Goal: Information Seeking & Learning: Learn about a topic

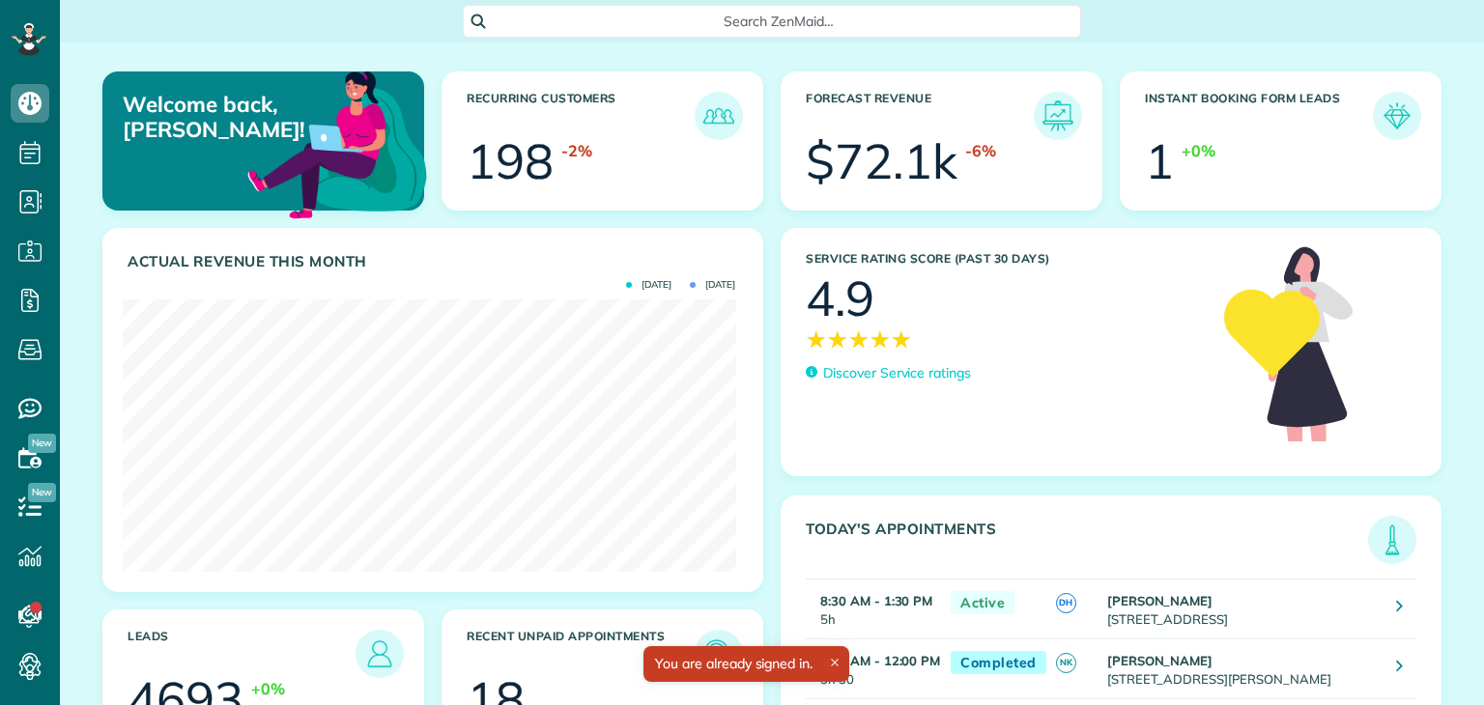
scroll to position [272, 613]
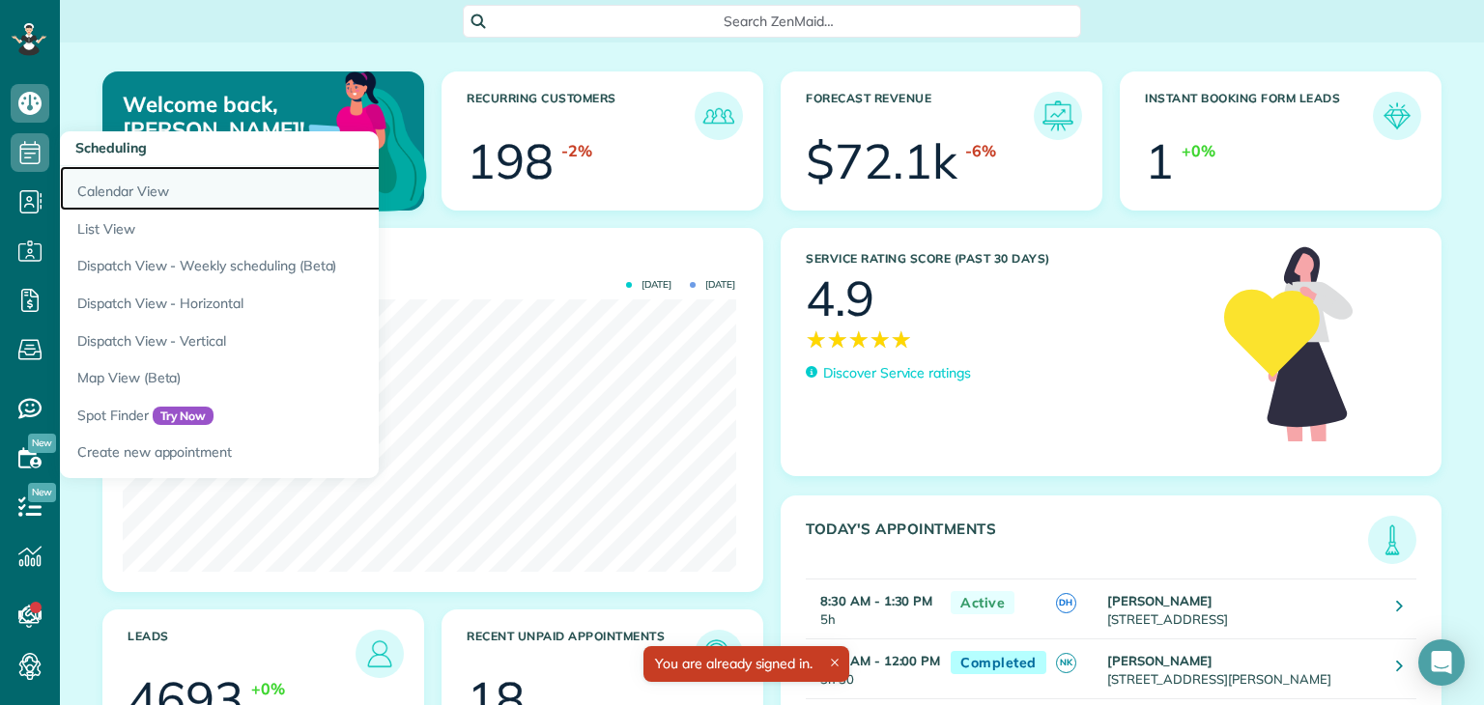
click at [128, 194] on link "Calendar View" at bounding box center [301, 188] width 483 height 44
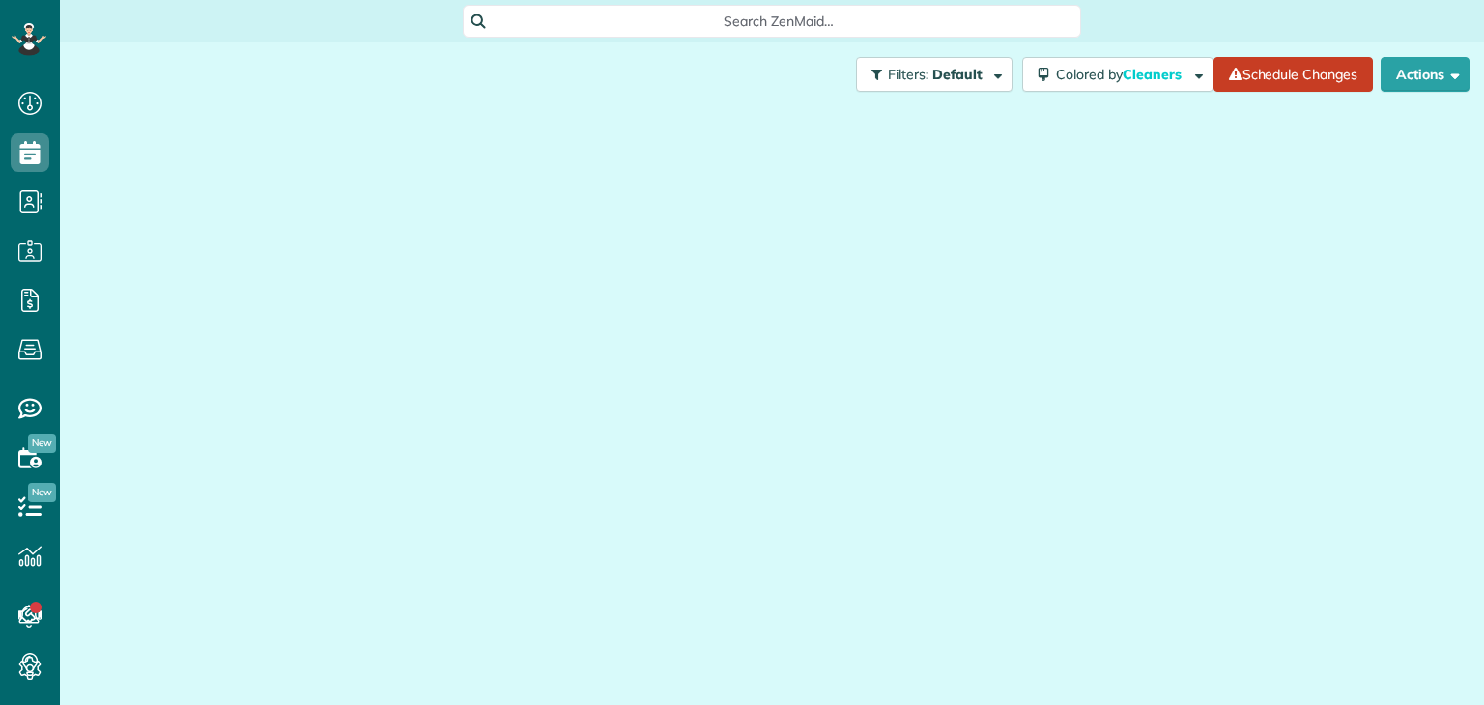
scroll to position [9, 9]
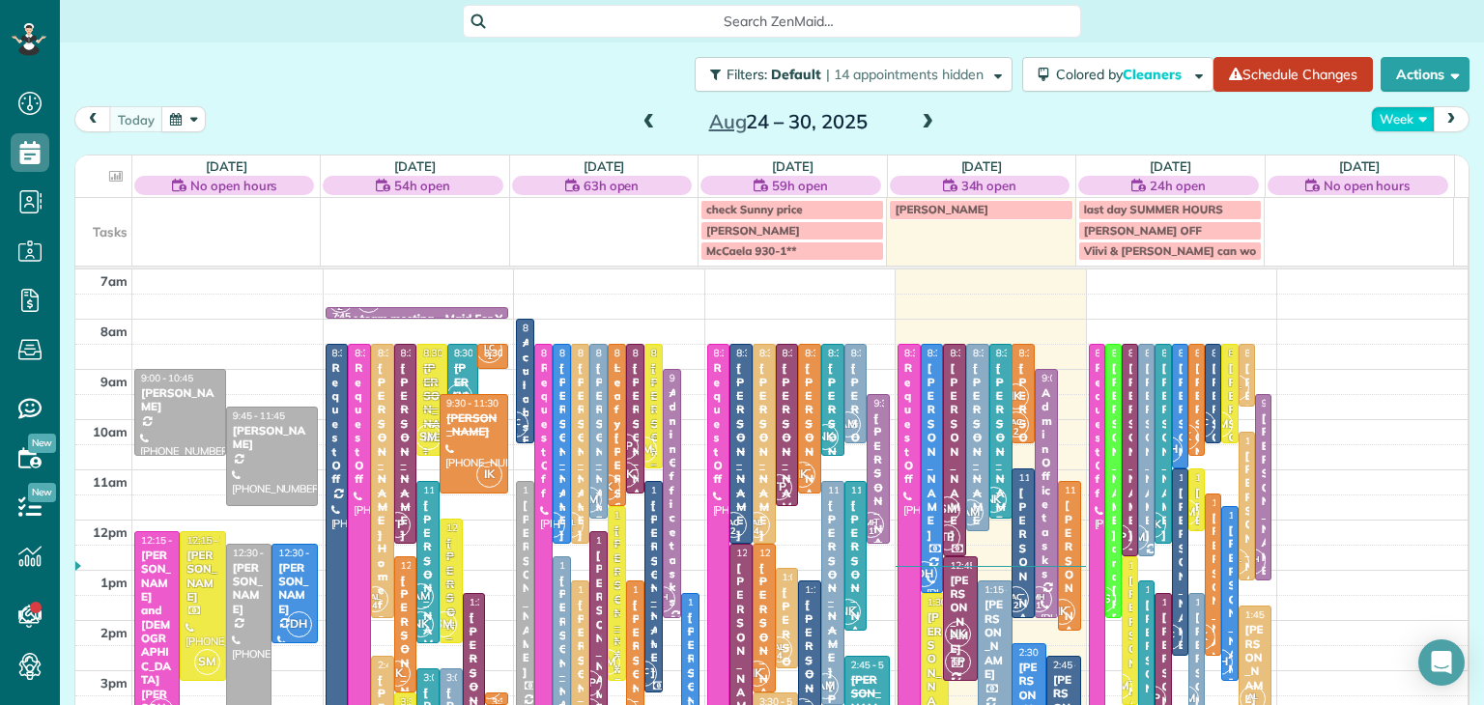
click at [1388, 114] on button "Week" at bounding box center [1403, 119] width 64 height 26
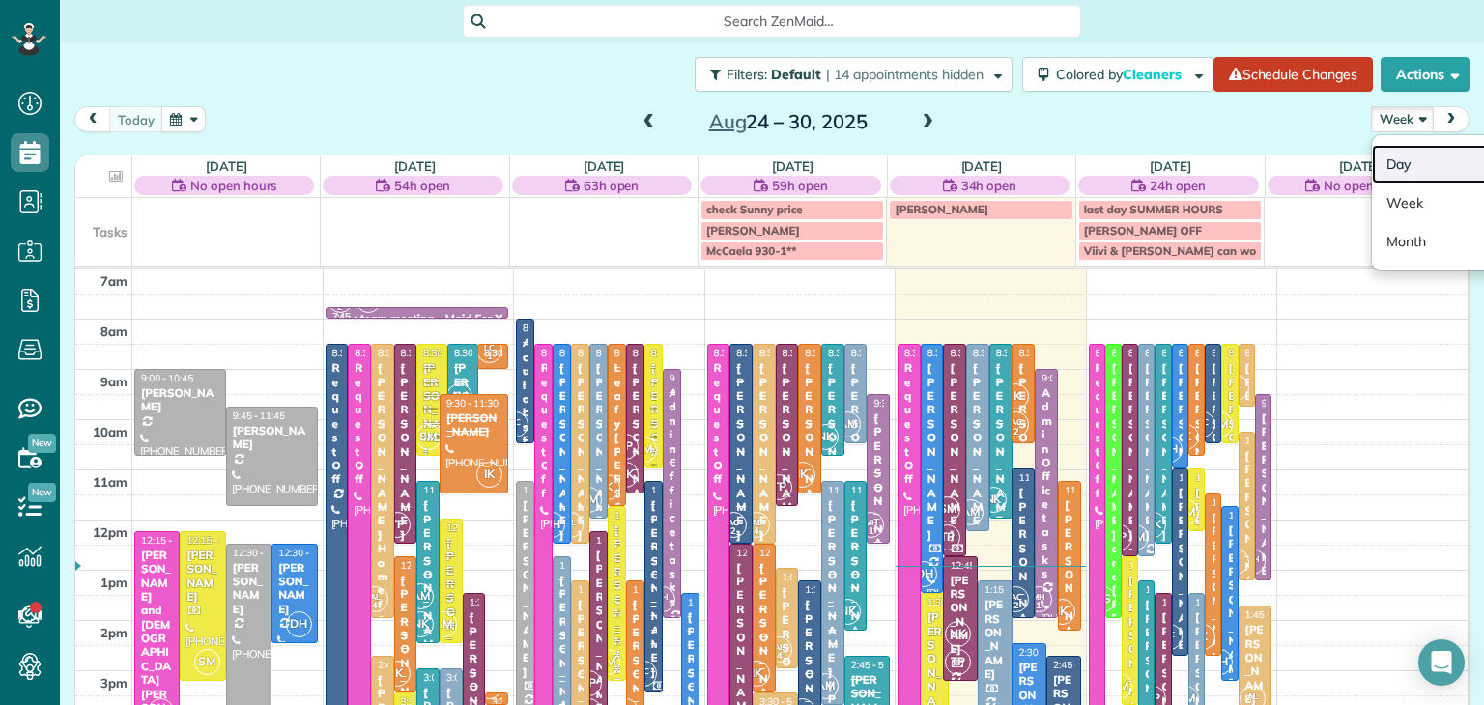
click at [1388, 169] on link "Day" at bounding box center [1448, 164] width 153 height 39
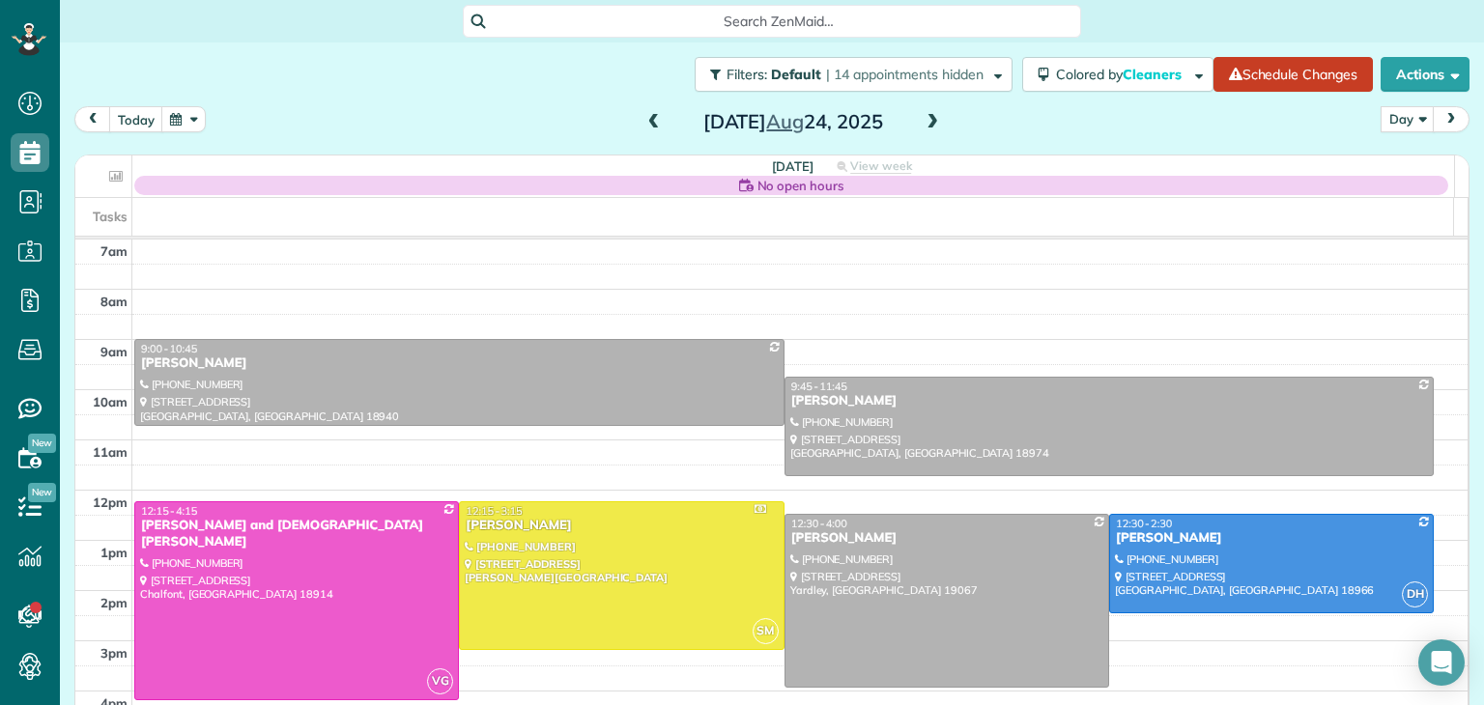
click at [923, 126] on span at bounding box center [932, 122] width 21 height 17
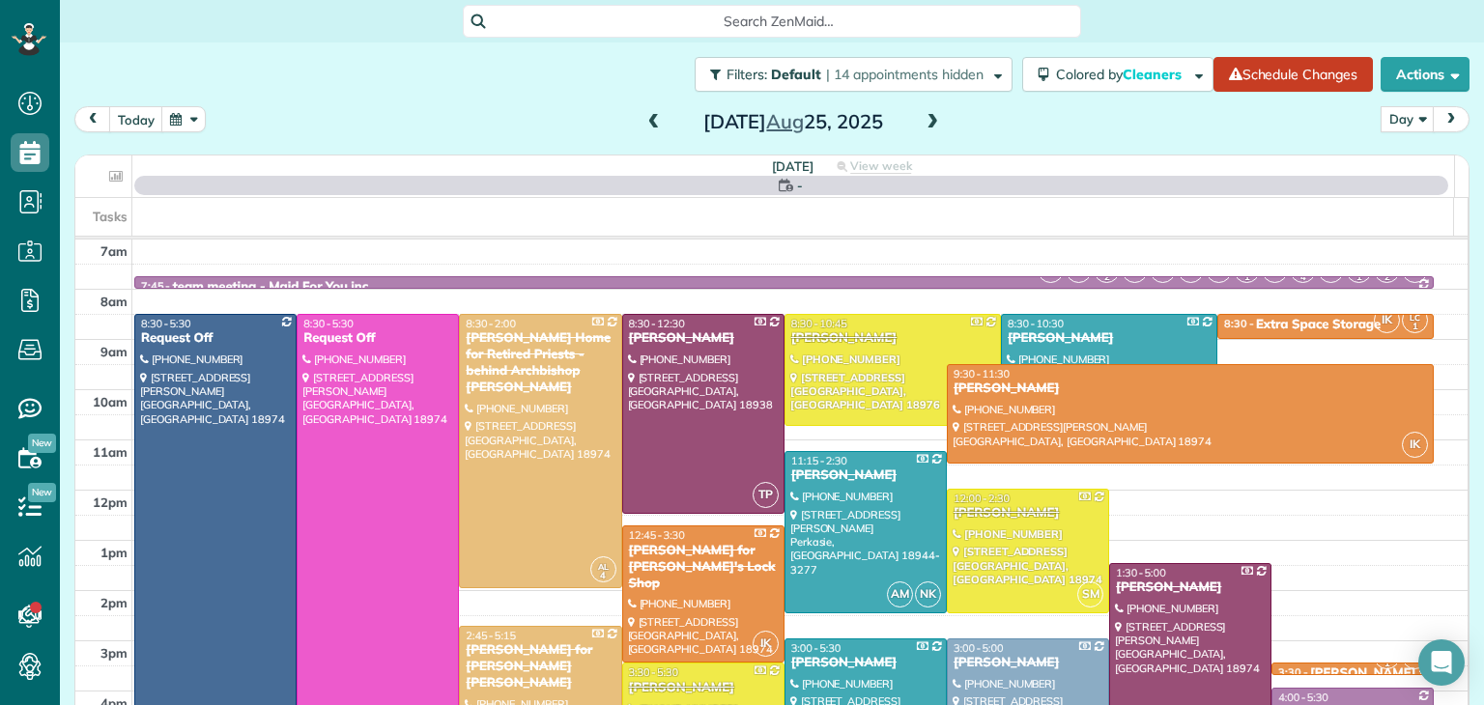
click at [923, 126] on span at bounding box center [932, 122] width 21 height 17
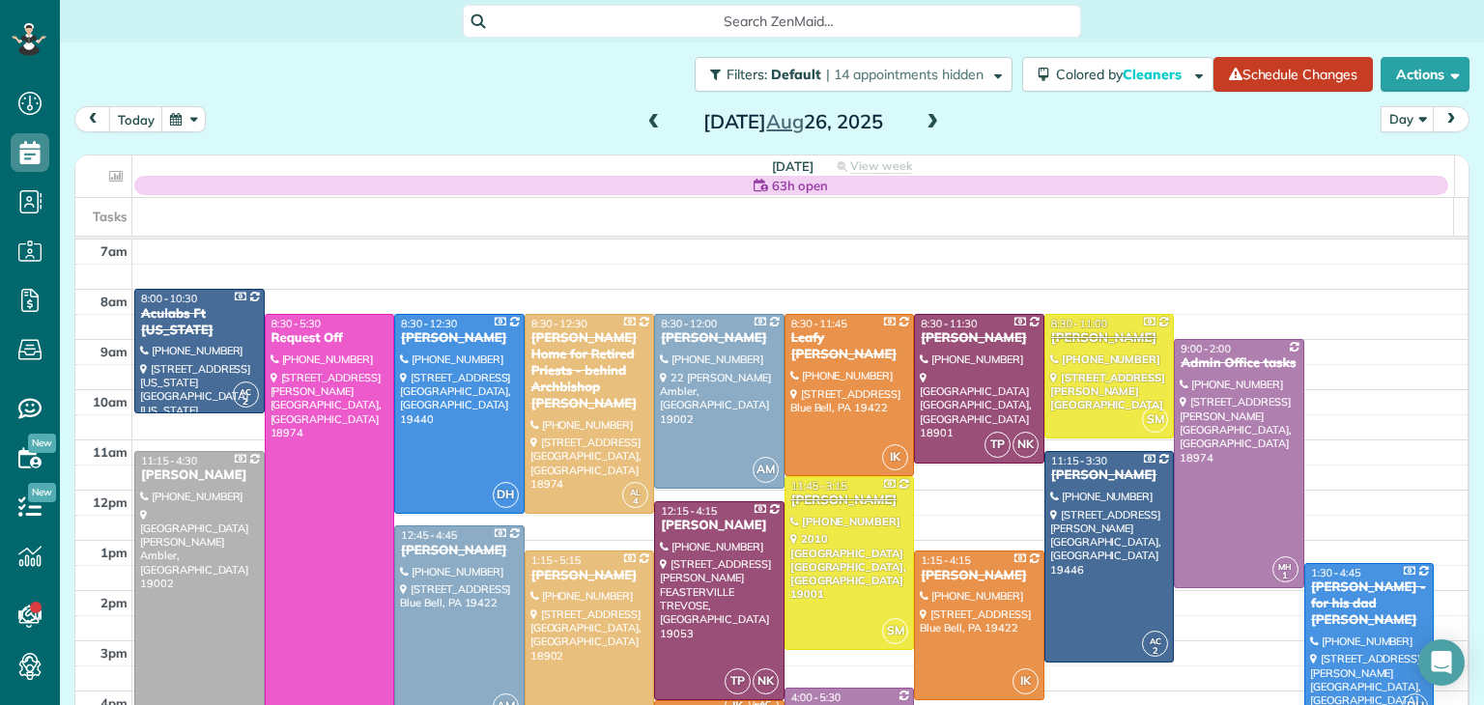
click at [923, 126] on span at bounding box center [932, 122] width 21 height 17
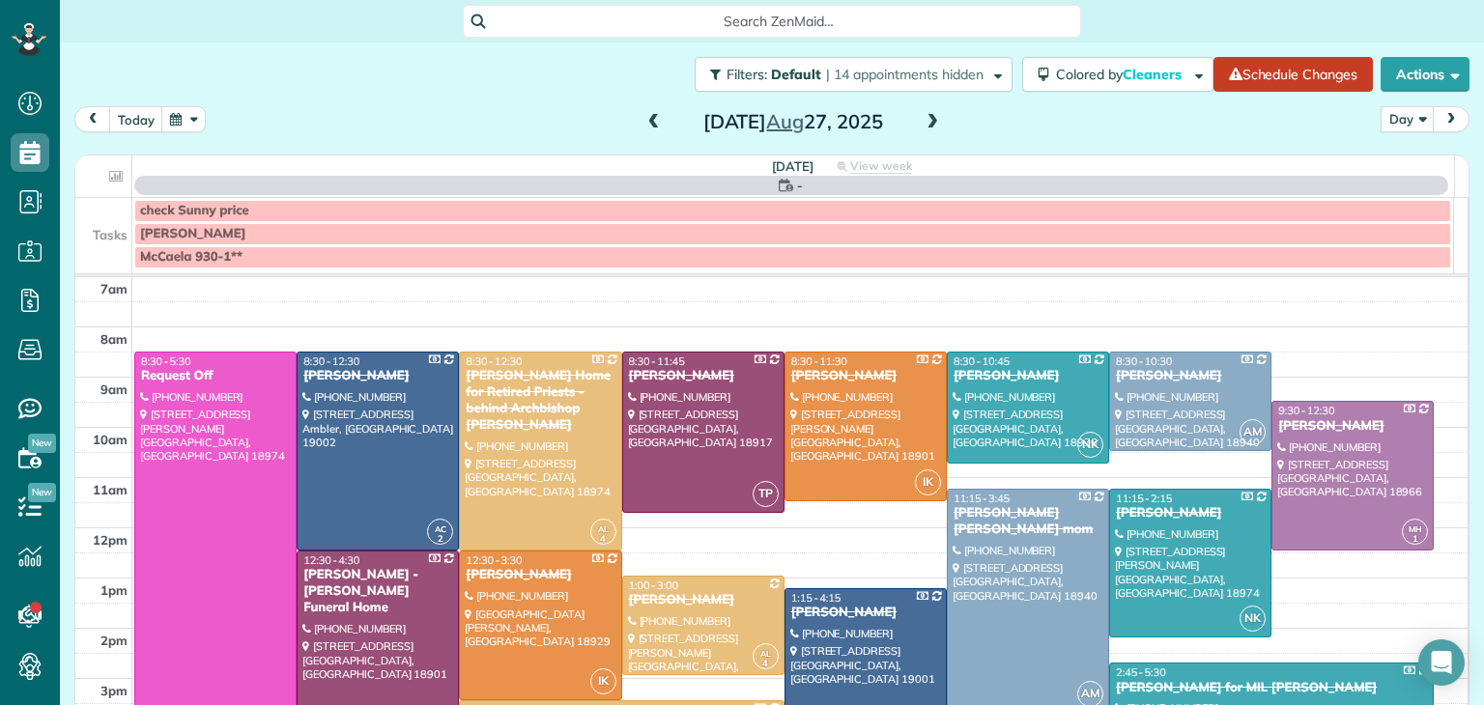
click at [923, 126] on span at bounding box center [932, 122] width 21 height 17
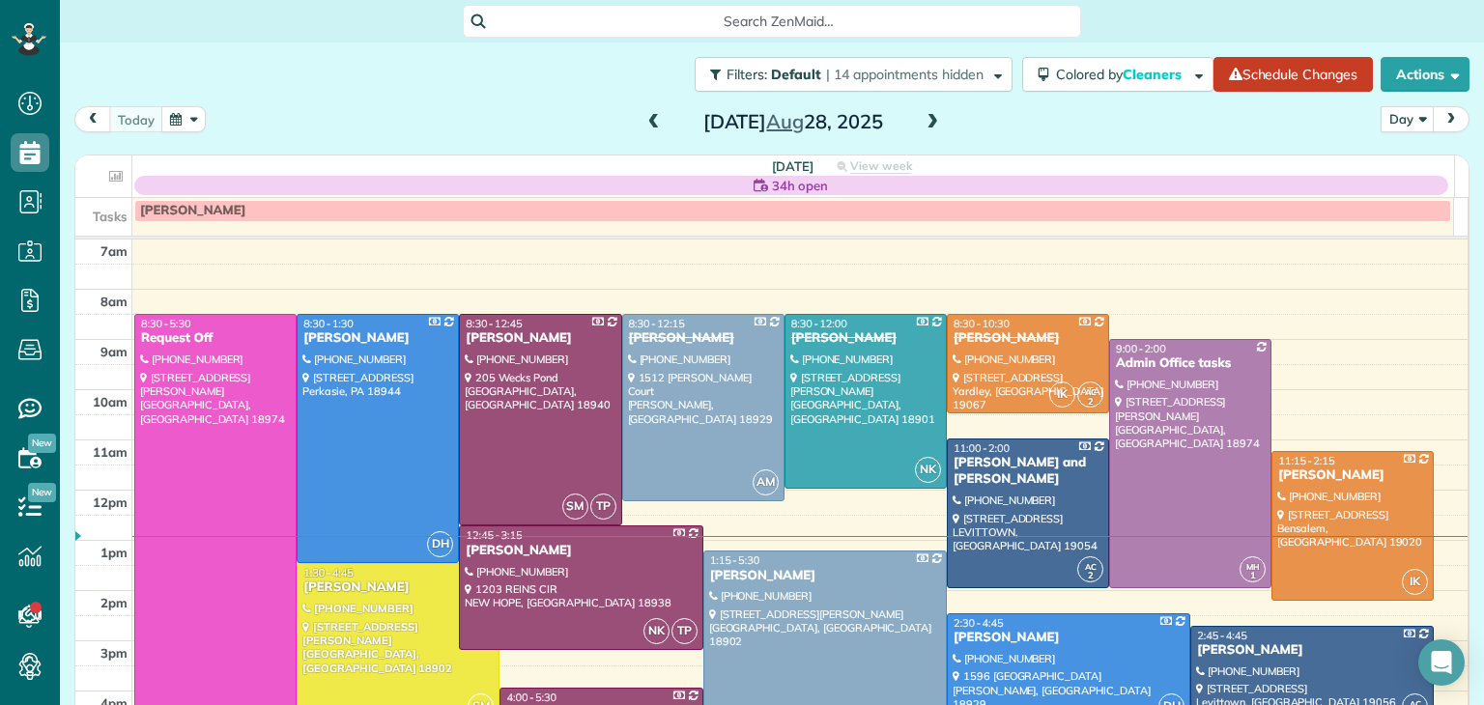
click at [923, 126] on span at bounding box center [932, 122] width 21 height 17
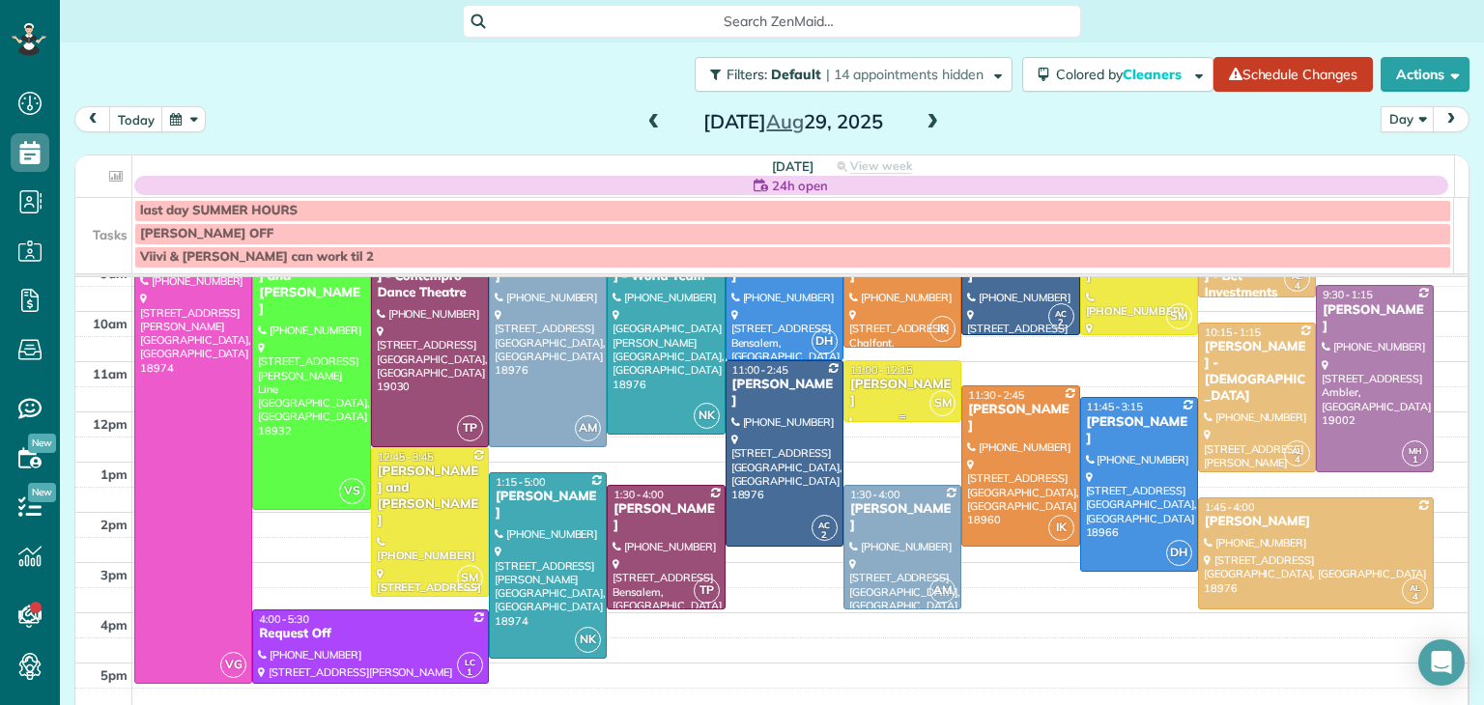
scroll to position [118, 0]
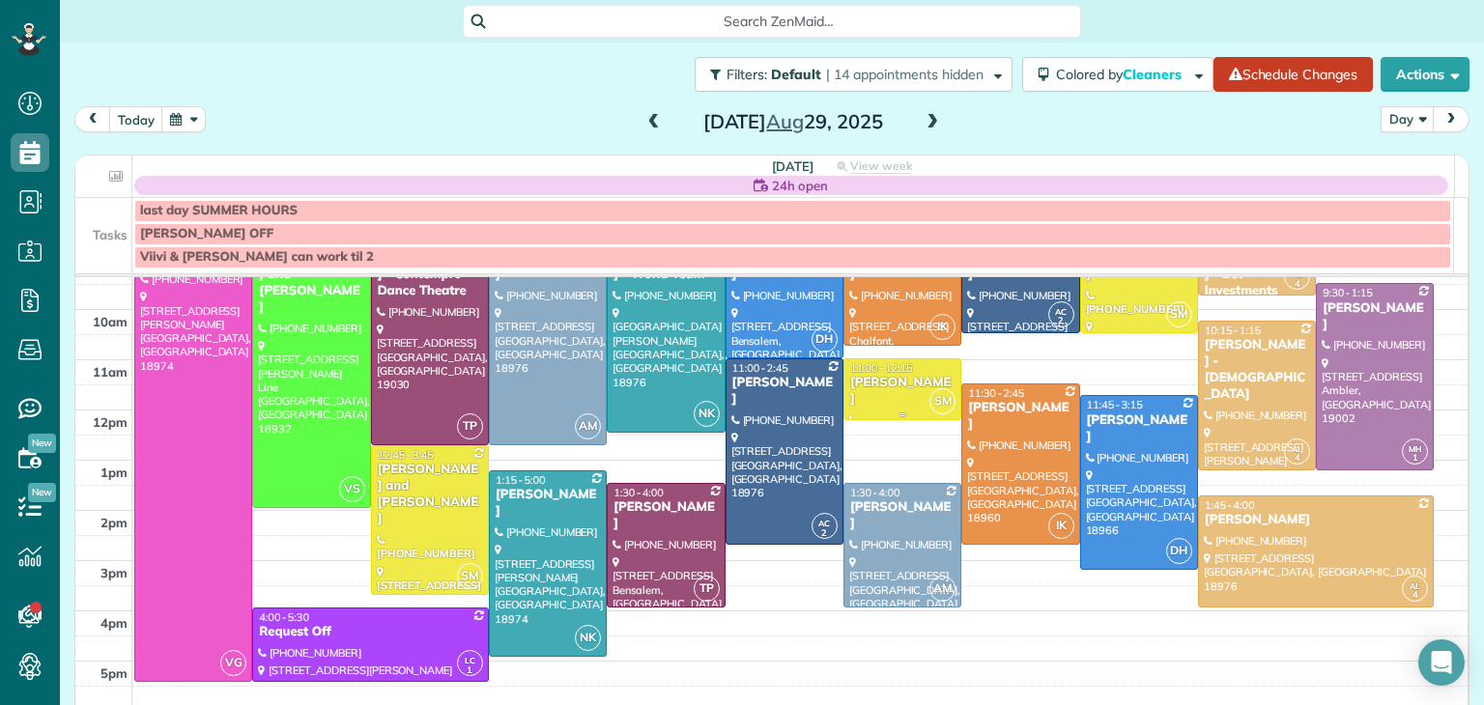
click at [880, 385] on div "[PERSON_NAME]" at bounding box center [902, 391] width 106 height 33
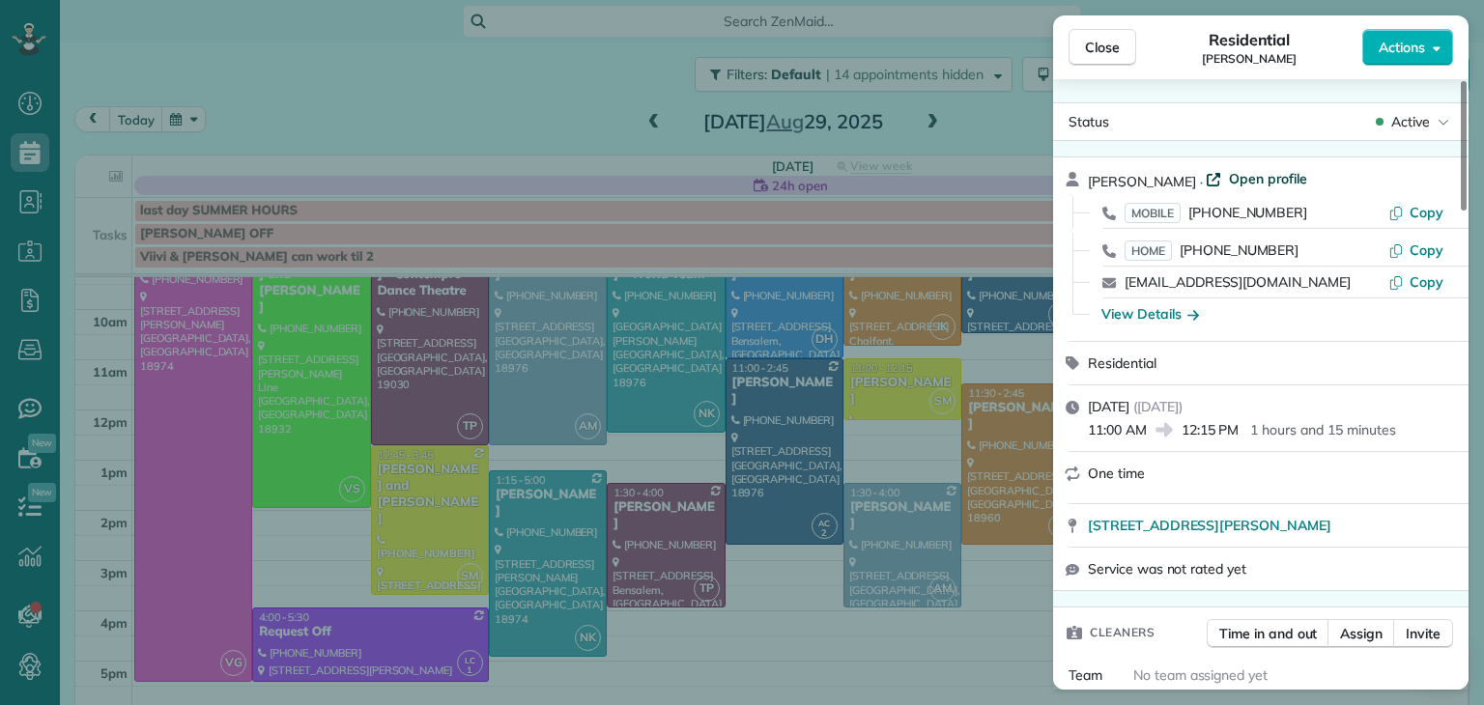
click at [1244, 177] on span "Open profile" at bounding box center [1268, 178] width 78 height 19
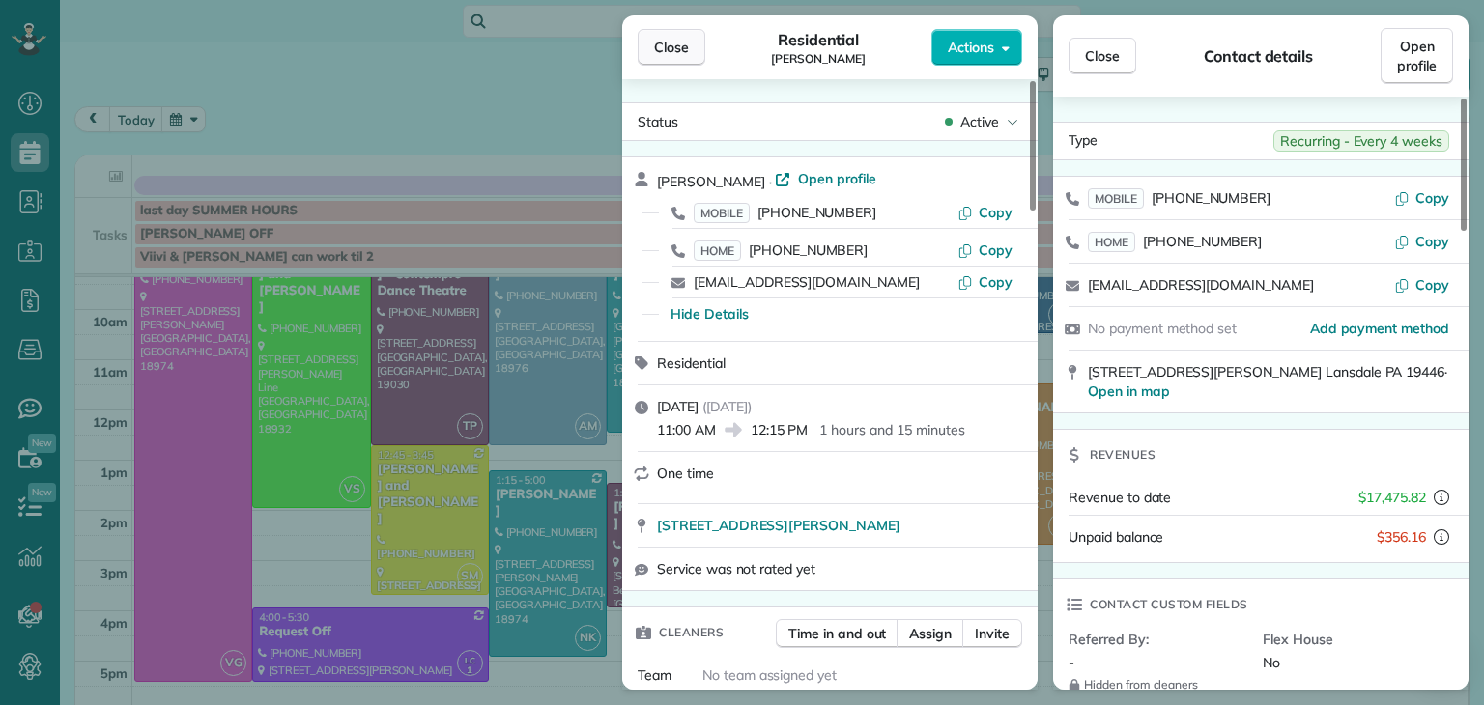
click at [661, 55] on span "Close" at bounding box center [671, 47] width 35 height 19
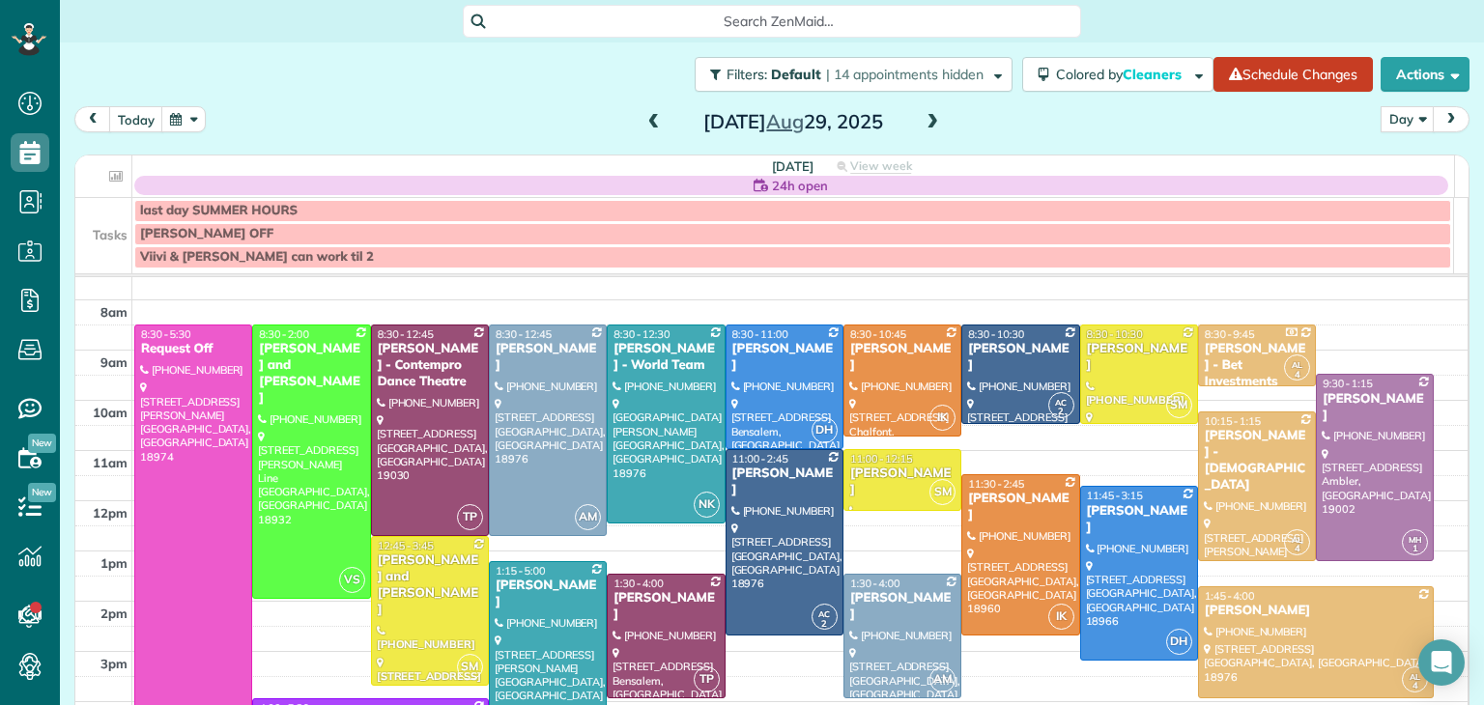
scroll to position [27, 0]
click at [455, 585] on div at bounding box center [430, 611] width 116 height 148
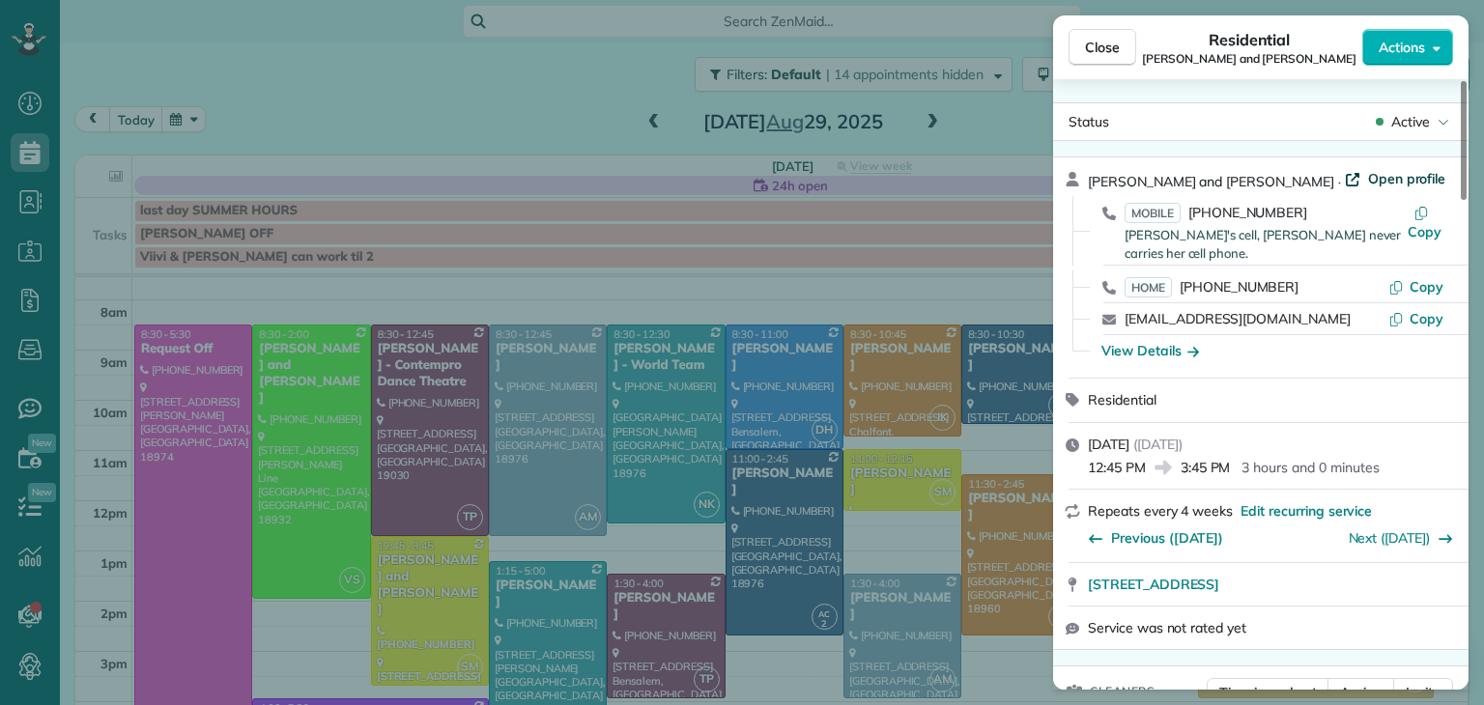
click at [1368, 179] on span "Open profile" at bounding box center [1407, 178] width 78 height 19
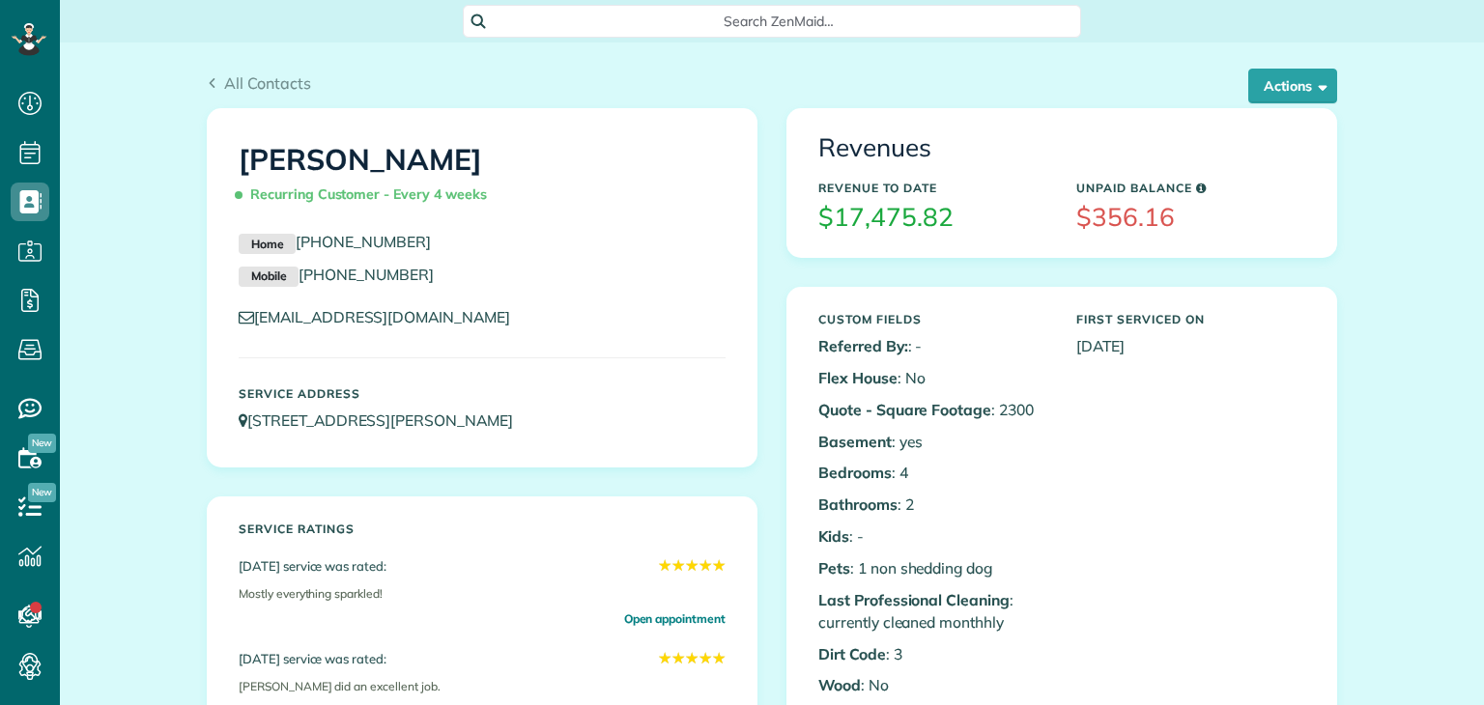
scroll to position [9, 9]
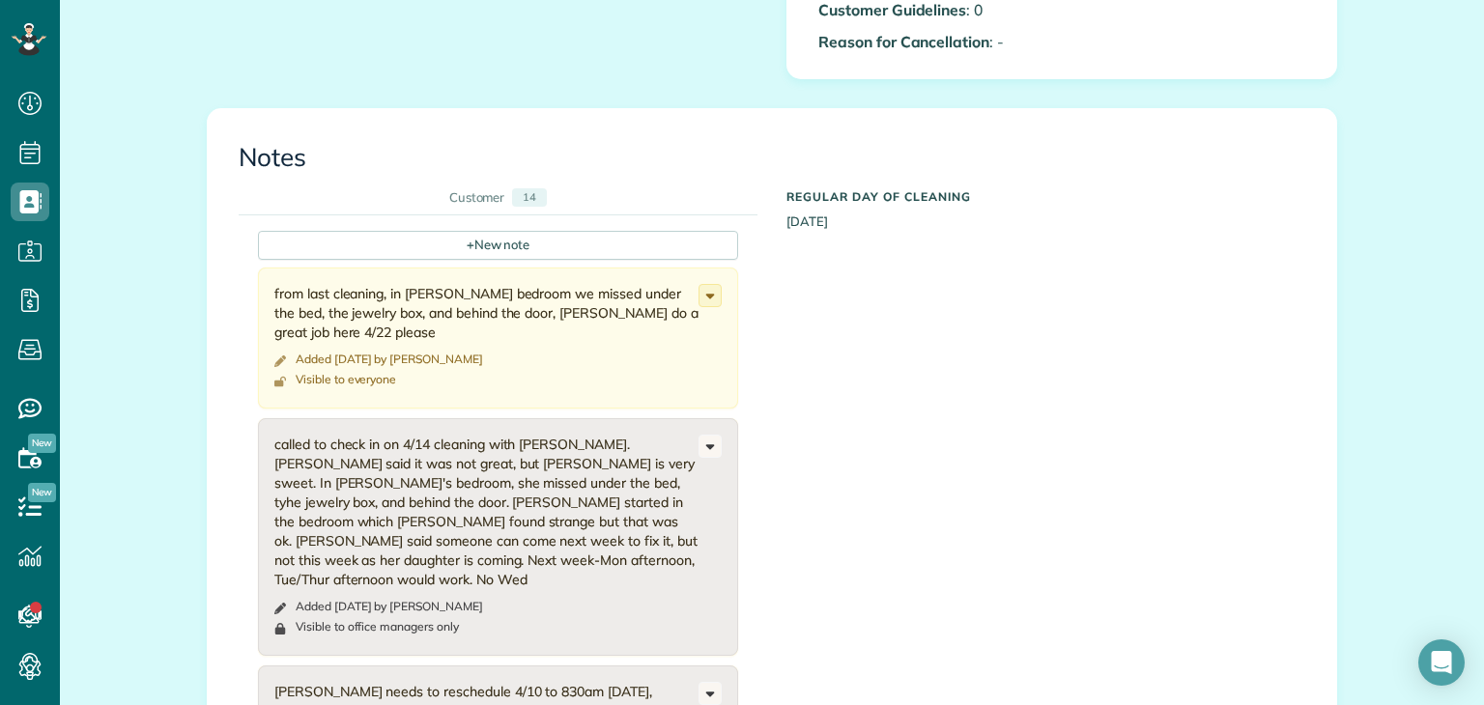
scroll to position [1712, 0]
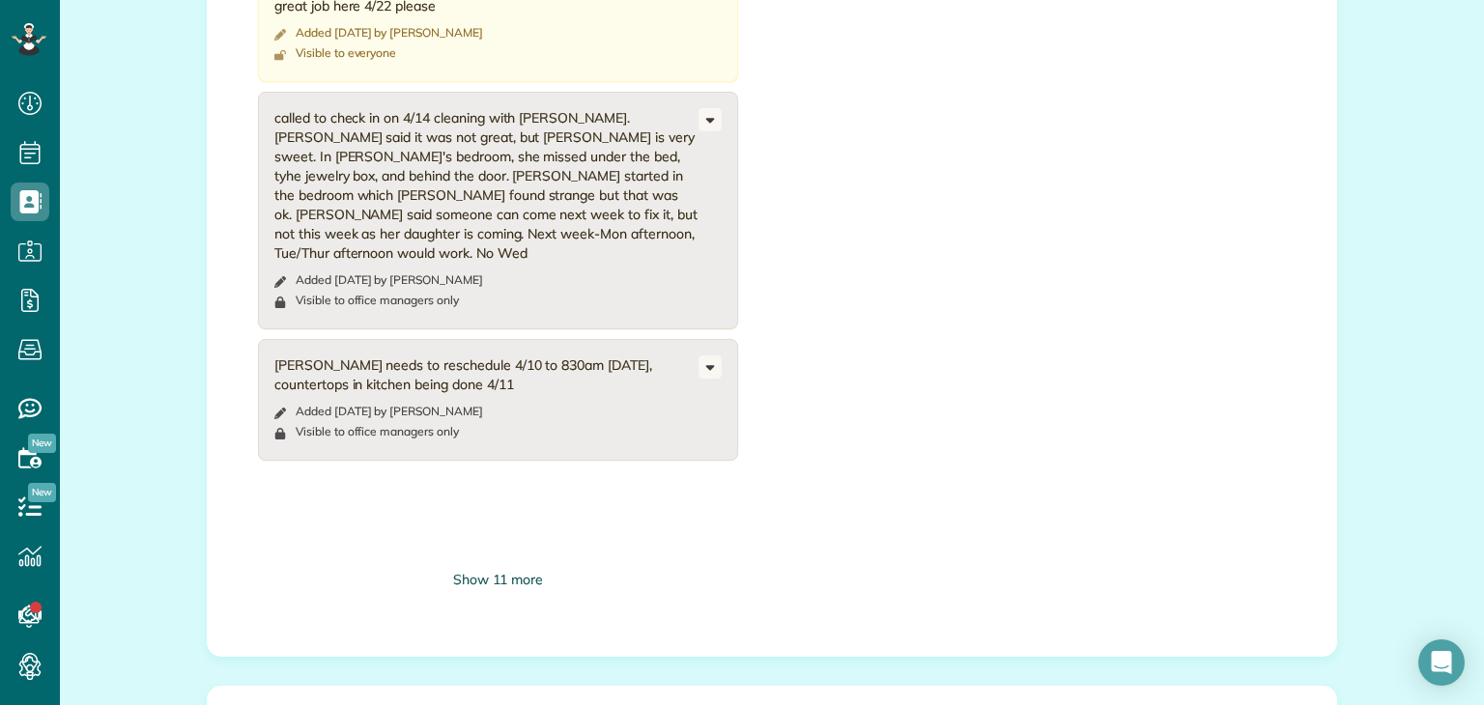
click at [516, 583] on div "Show 11 more" at bounding box center [498, 580] width 480 height 20
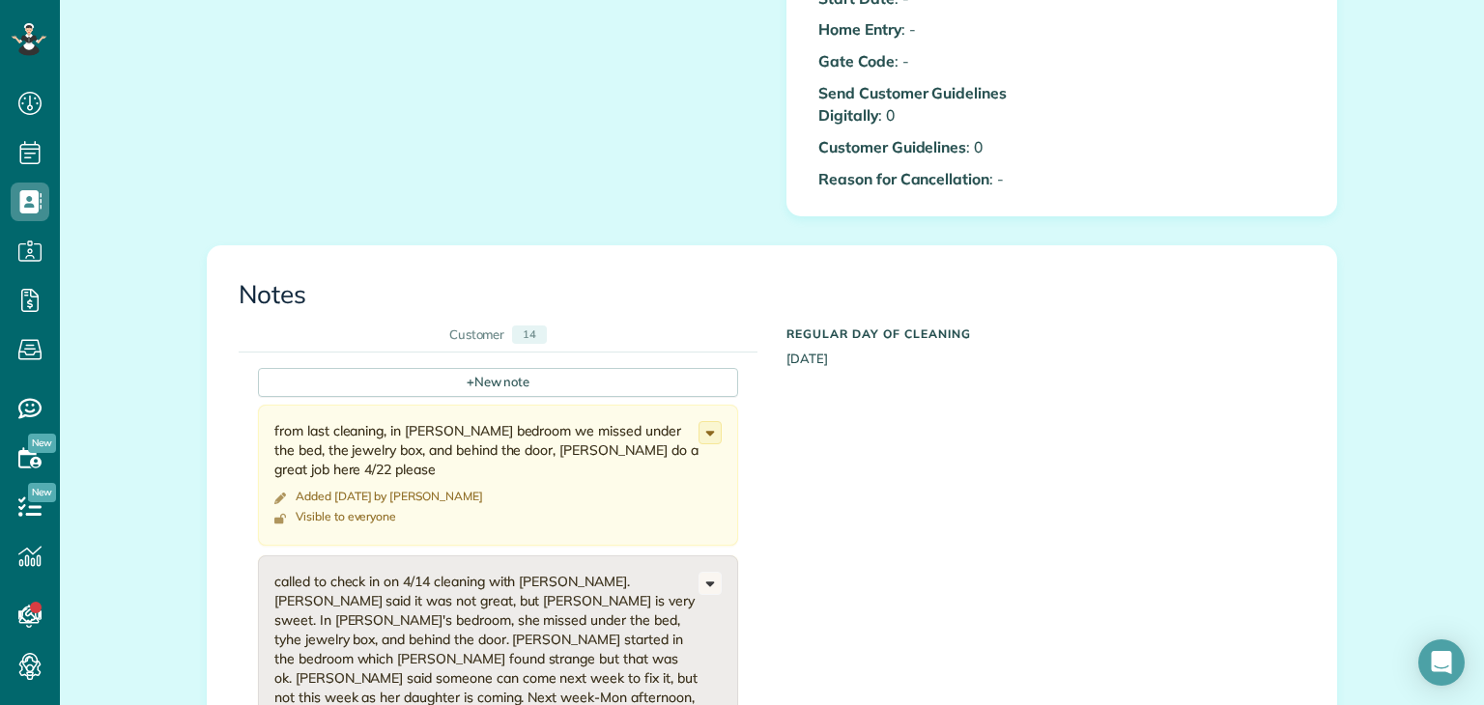
scroll to position [1248, 0]
click at [706, 433] on icon at bounding box center [710, 432] width 21 height 21
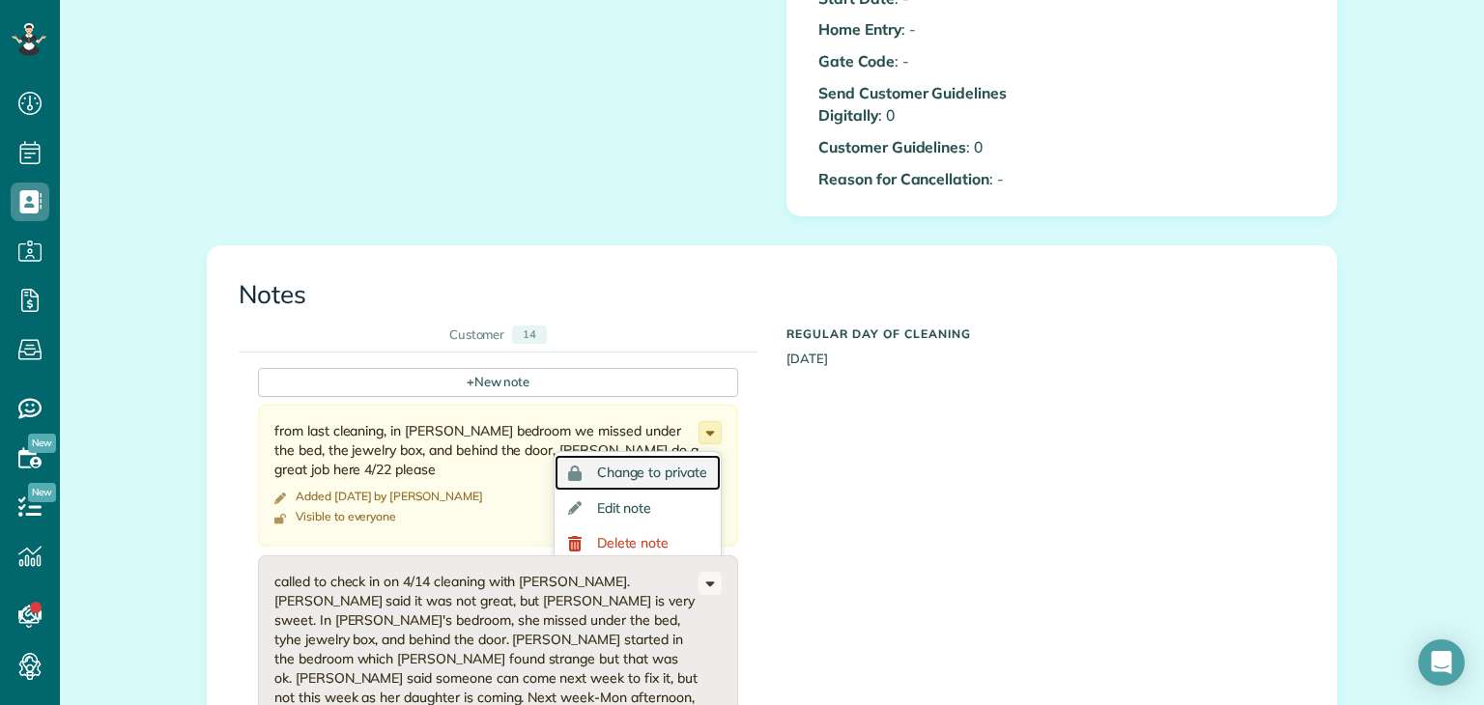
click at [661, 478] on span "Change to private" at bounding box center [652, 473] width 110 height 14
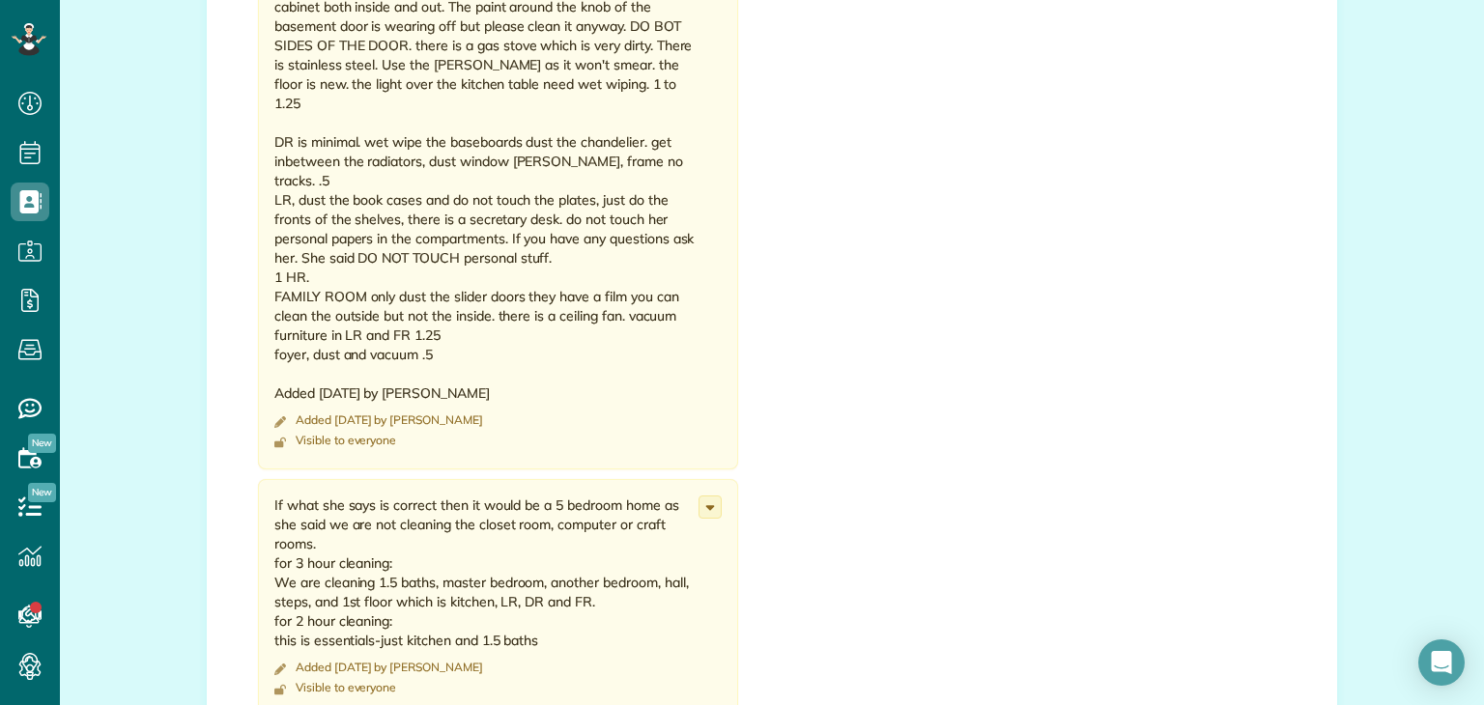
scroll to position [3065, 0]
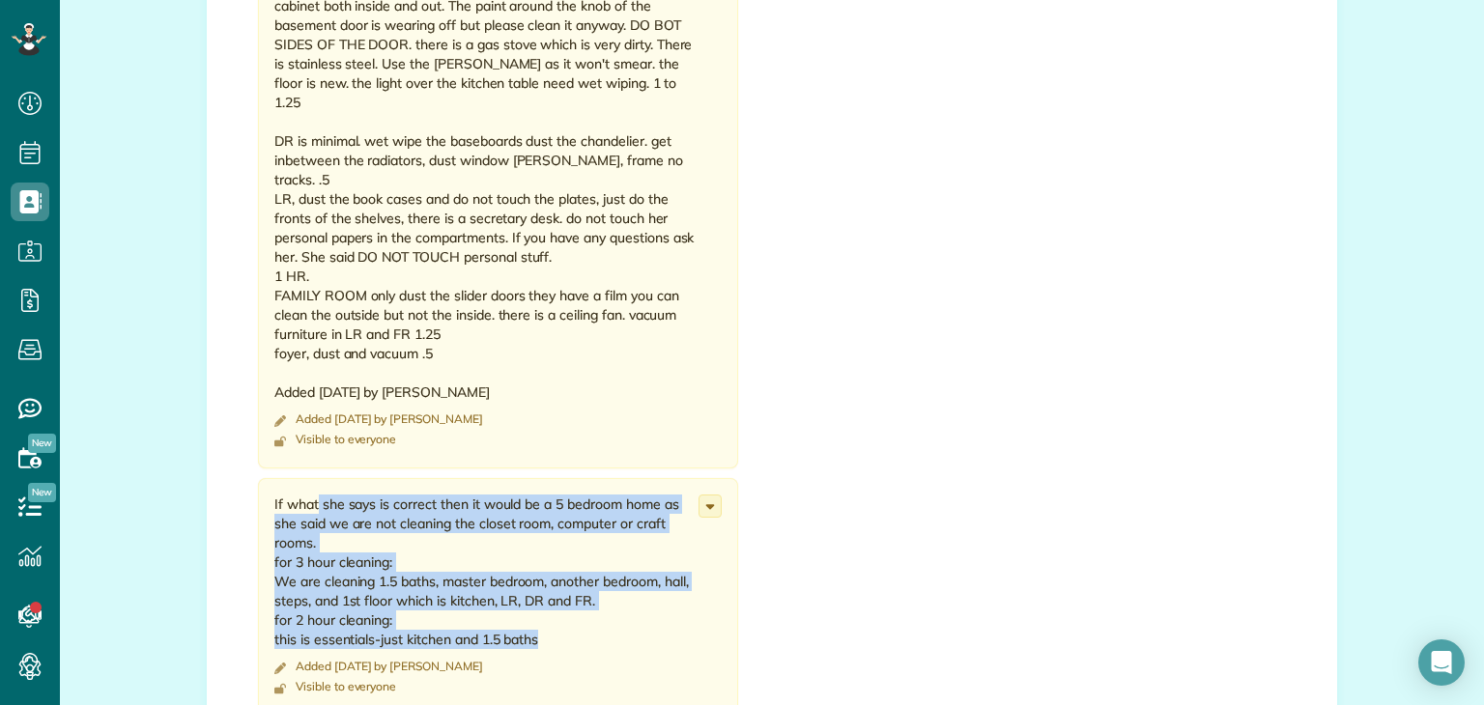
drag, startPoint x: 557, startPoint y: 562, endPoint x: 266, endPoint y: 429, distance: 319.9
click at [266, 478] on div "If what she says is correct then it would be a 5 bedroom home as she said we ar…" at bounding box center [498, 597] width 480 height 238
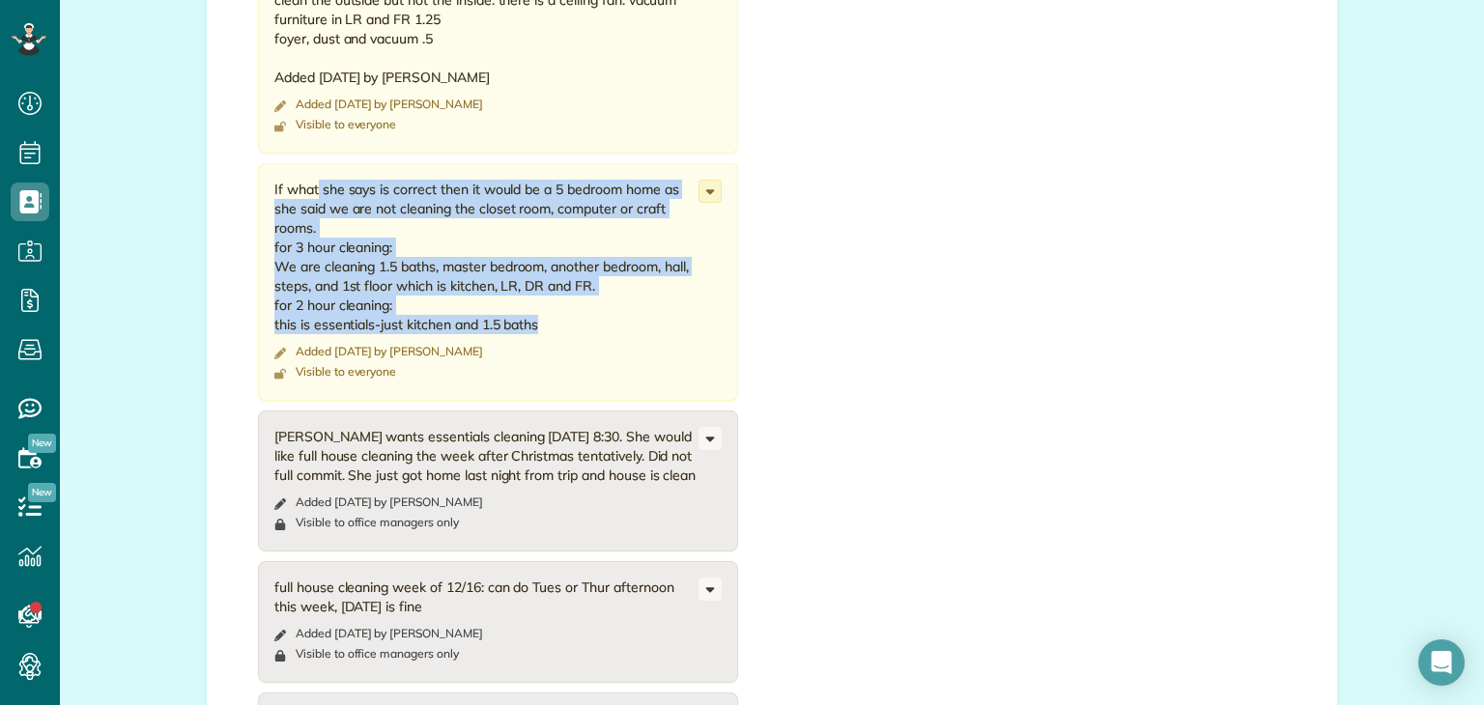
scroll to position [3381, 0]
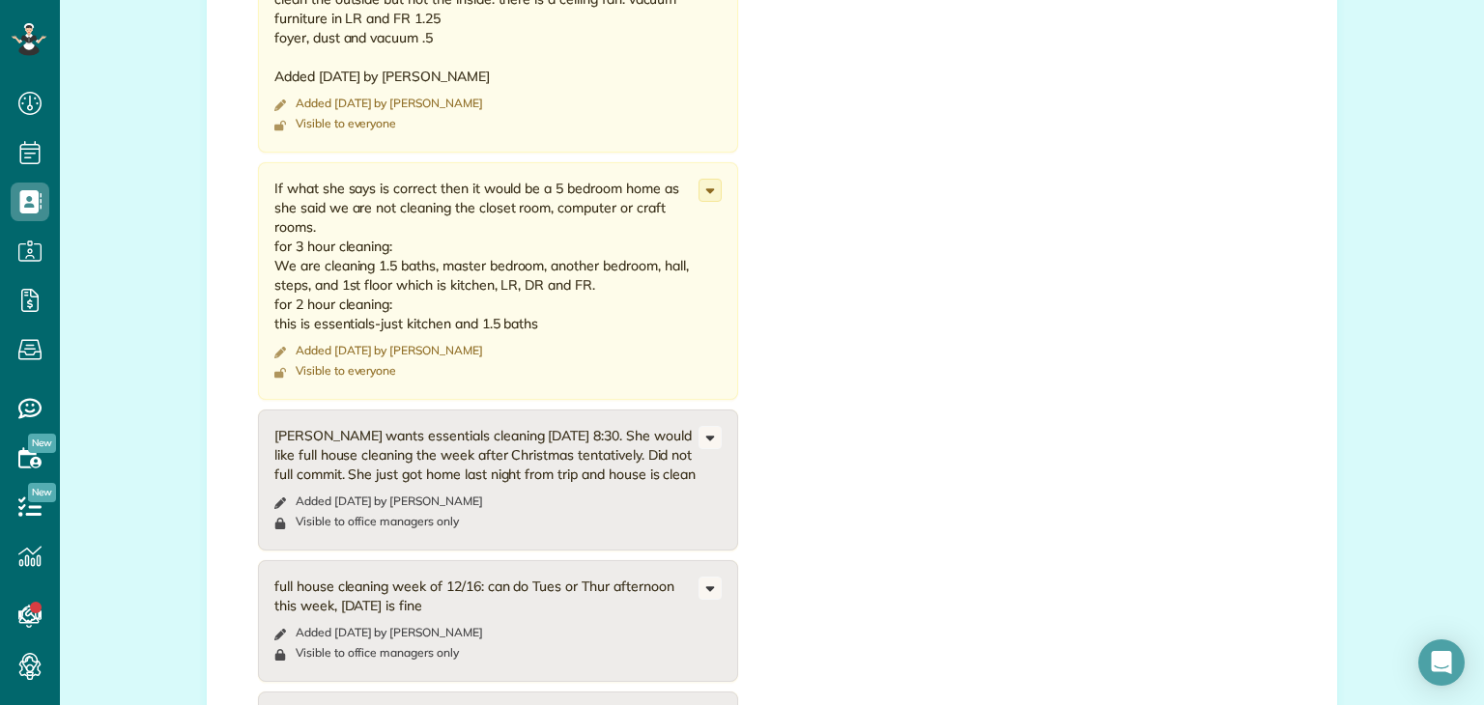
click at [614, 343] on footer "Added 8 months ago by Amanda Funk" at bounding box center [486, 350] width 424 height 15
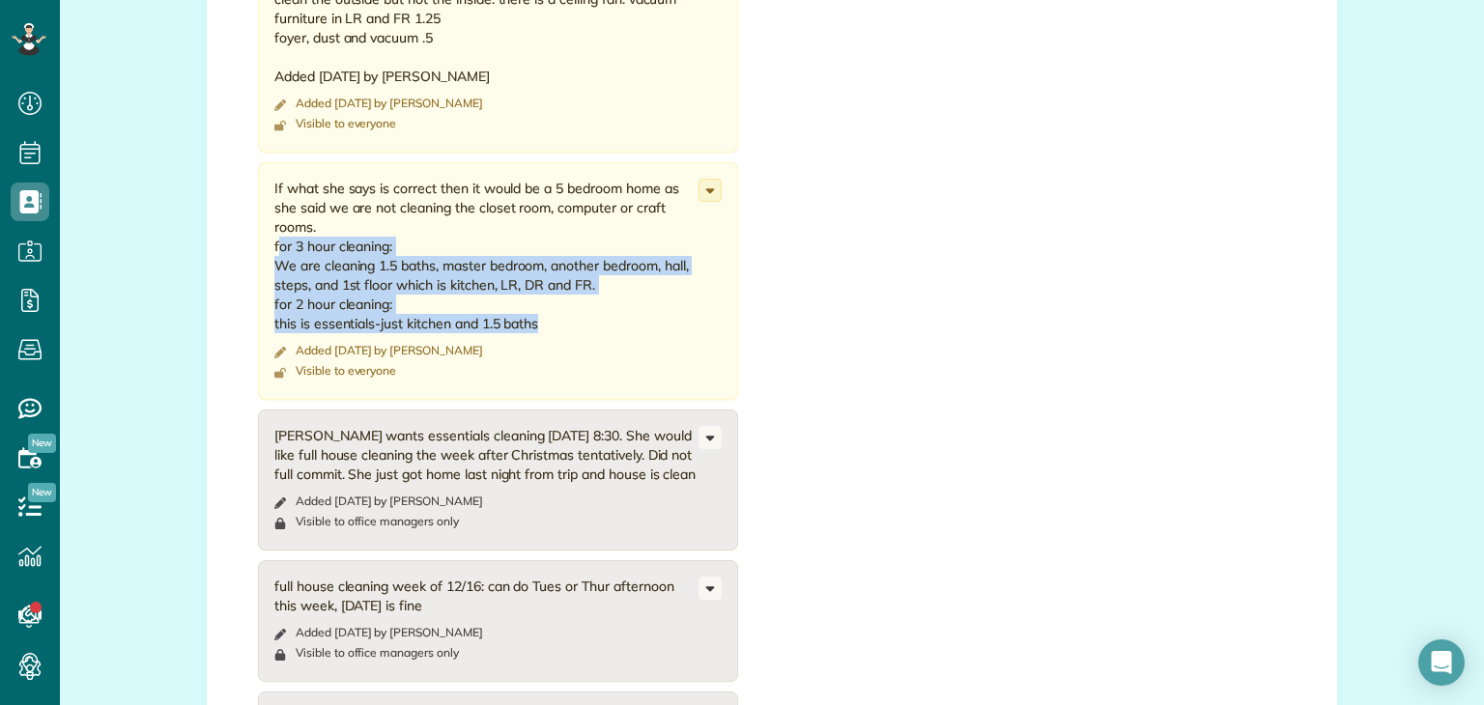
drag, startPoint x: 555, startPoint y: 245, endPoint x: 263, endPoint y: 167, distance: 302.1
click at [263, 167] on div "If what she says is correct then it would be a 5 bedroom home as she said we ar…" at bounding box center [498, 281] width 480 height 238
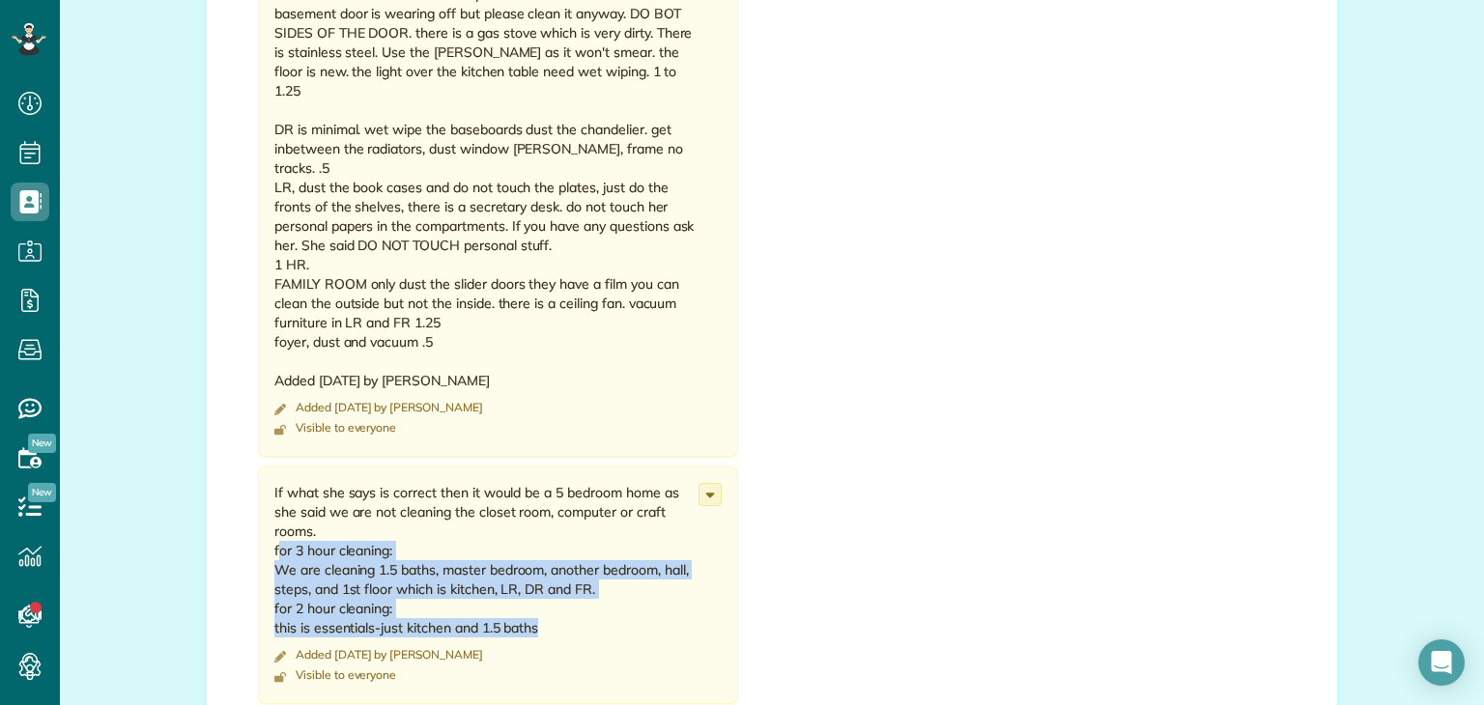
scroll to position [3131, 0]
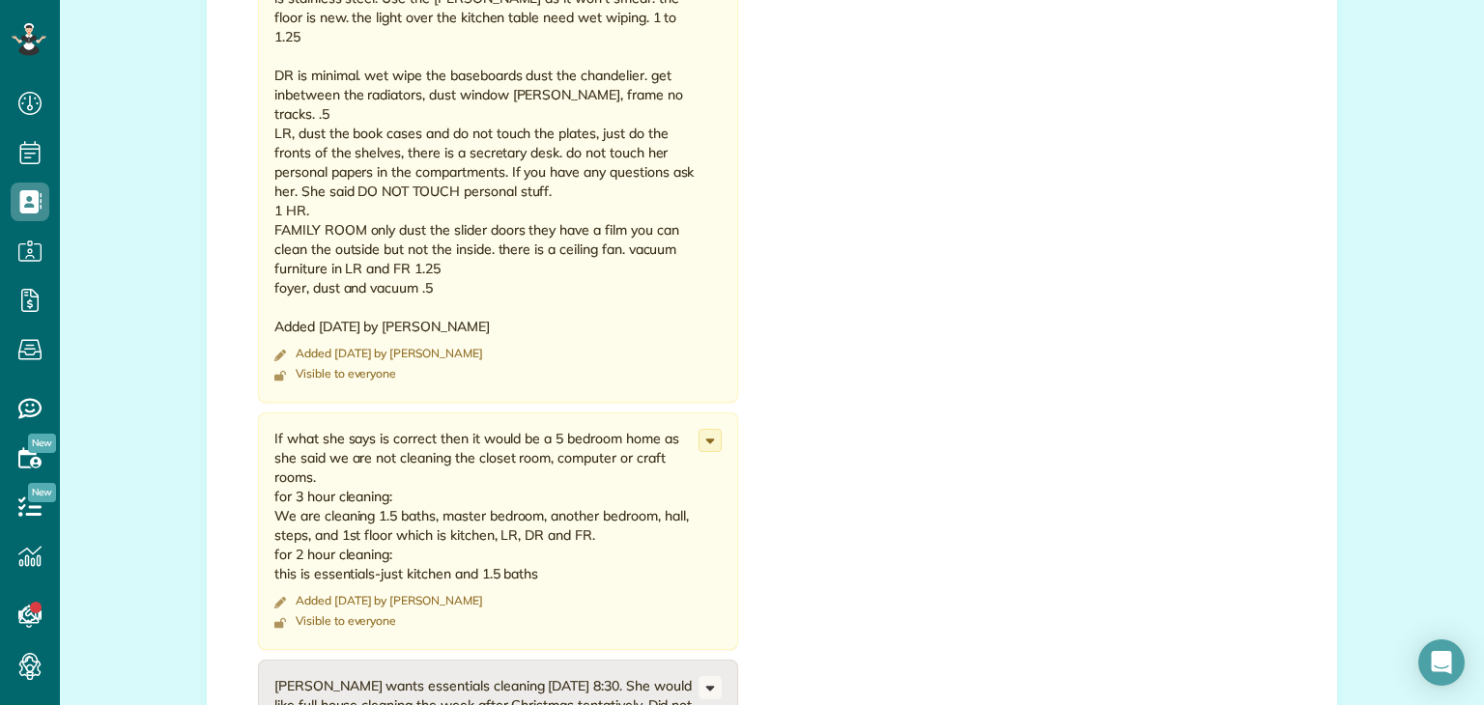
click at [978, 419] on div "+ New note from last cleaning, in Marylee bedroom we missed under the bed, the …" at bounding box center [758, 177] width 1038 height 3414
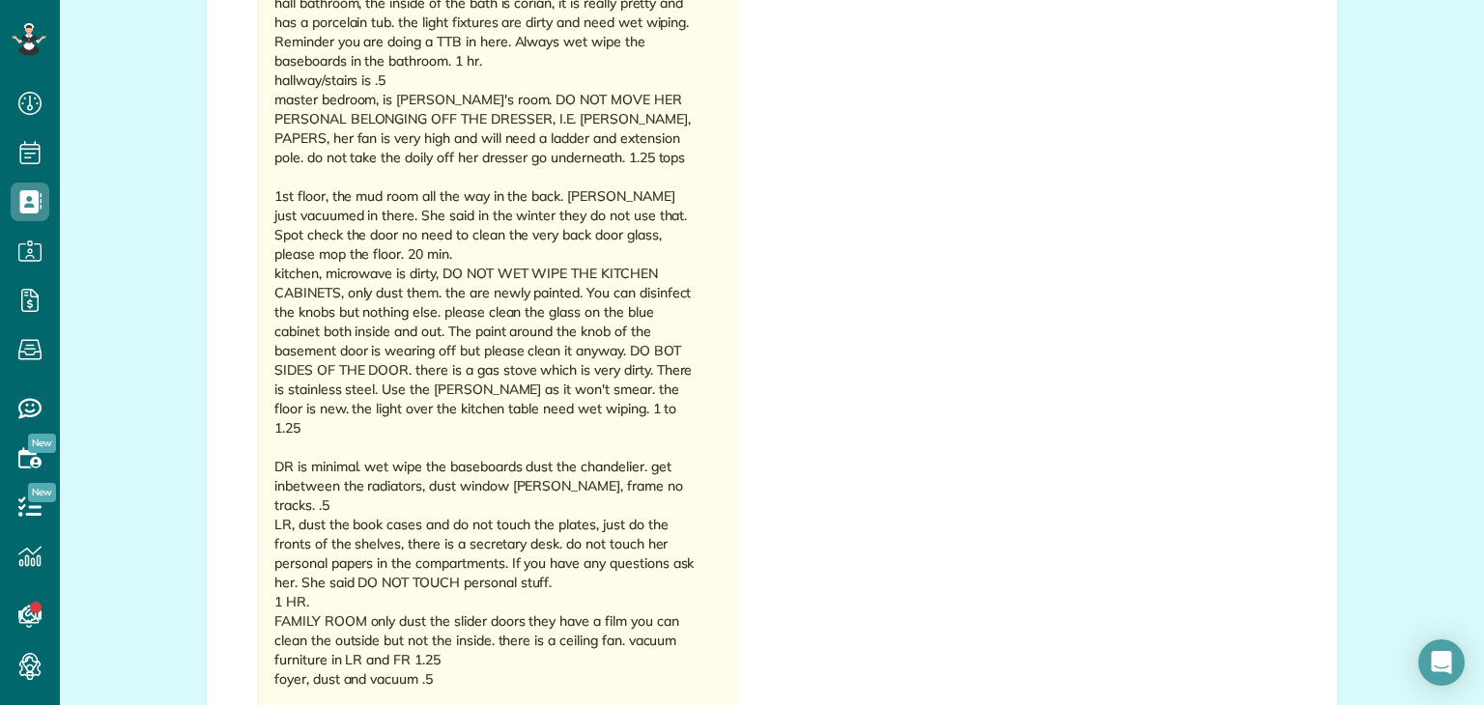
scroll to position [3157, 0]
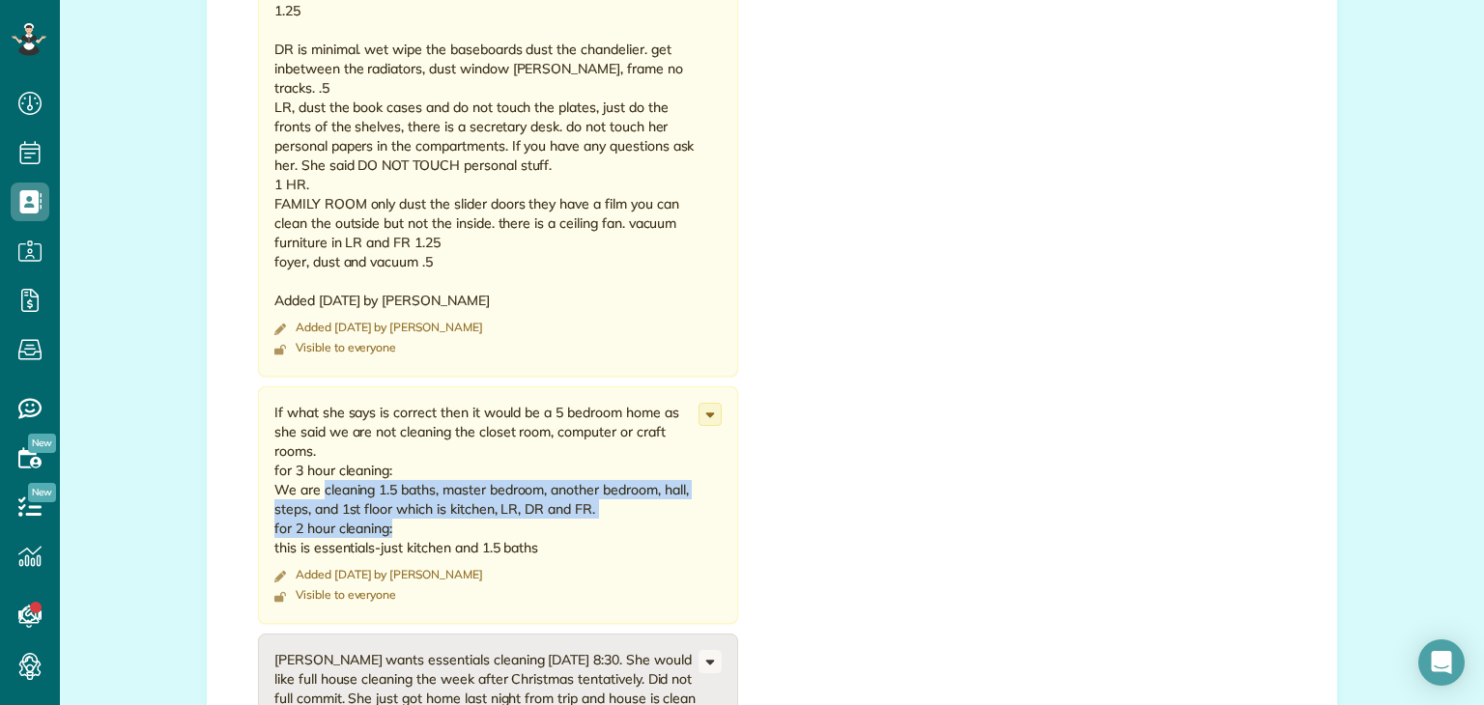
drag, startPoint x: 567, startPoint y: 456, endPoint x: 390, endPoint y: 440, distance: 177.6
click at [316, 417] on div "If what she says is correct then it would be a 5 bedroom home as she said we ar…" at bounding box center [486, 480] width 424 height 155
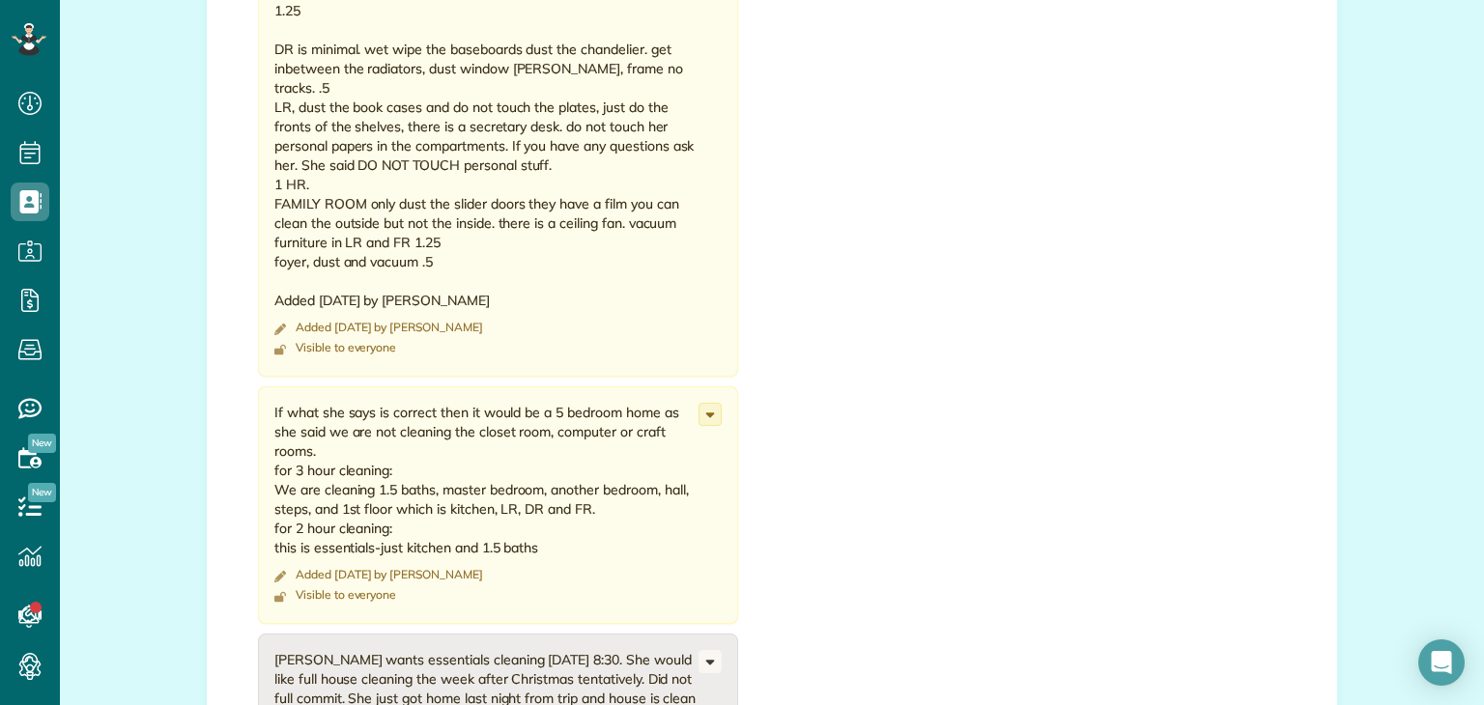
click at [533, 567] on footer "Added 8 months ago by Amanda Funk" at bounding box center [486, 574] width 424 height 15
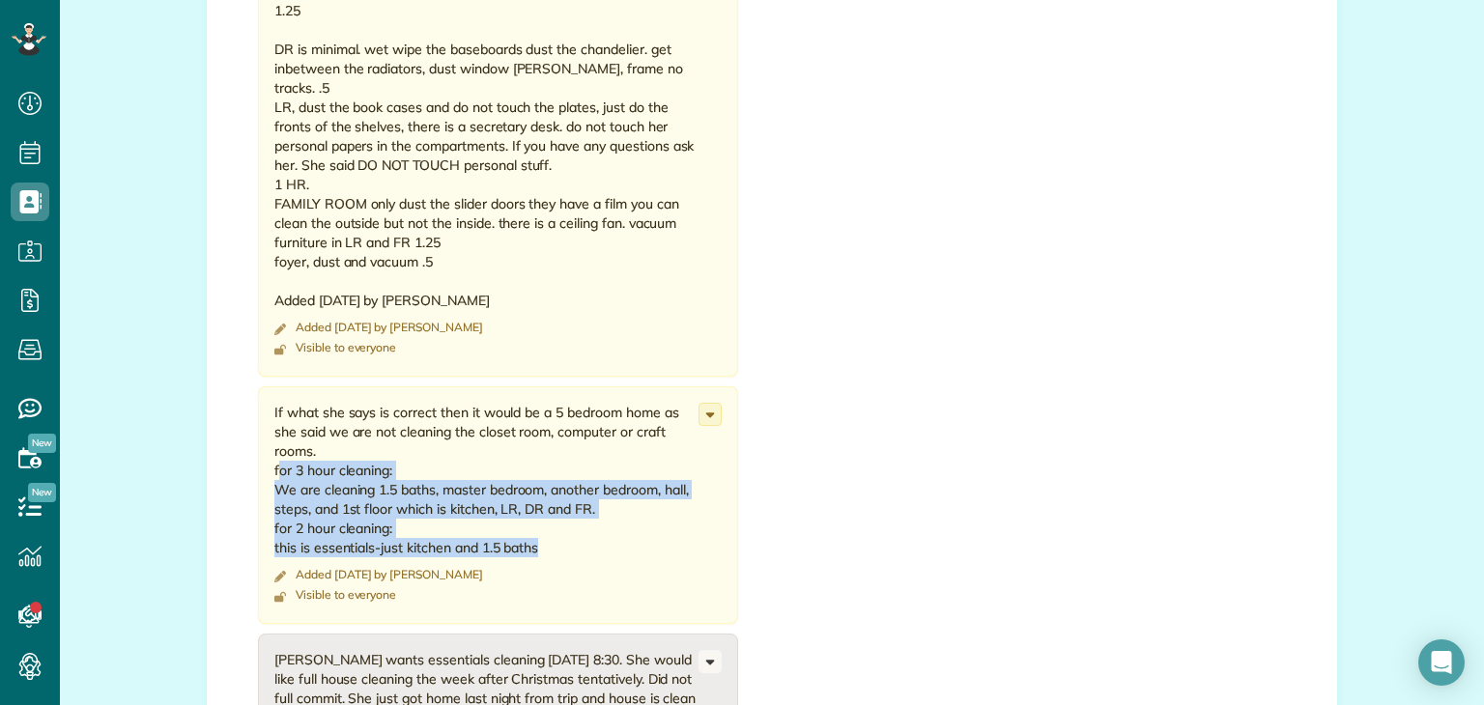
drag, startPoint x: 553, startPoint y: 460, endPoint x: 258, endPoint y: 393, distance: 302.1
click at [258, 393] on div "If what she says is correct then it would be a 5 bedroom home as she said we ar…" at bounding box center [498, 505] width 480 height 238
copy div "for 3 hour cleaning: We are cleaning 1.5 baths, master bedroom, another bedroom…"
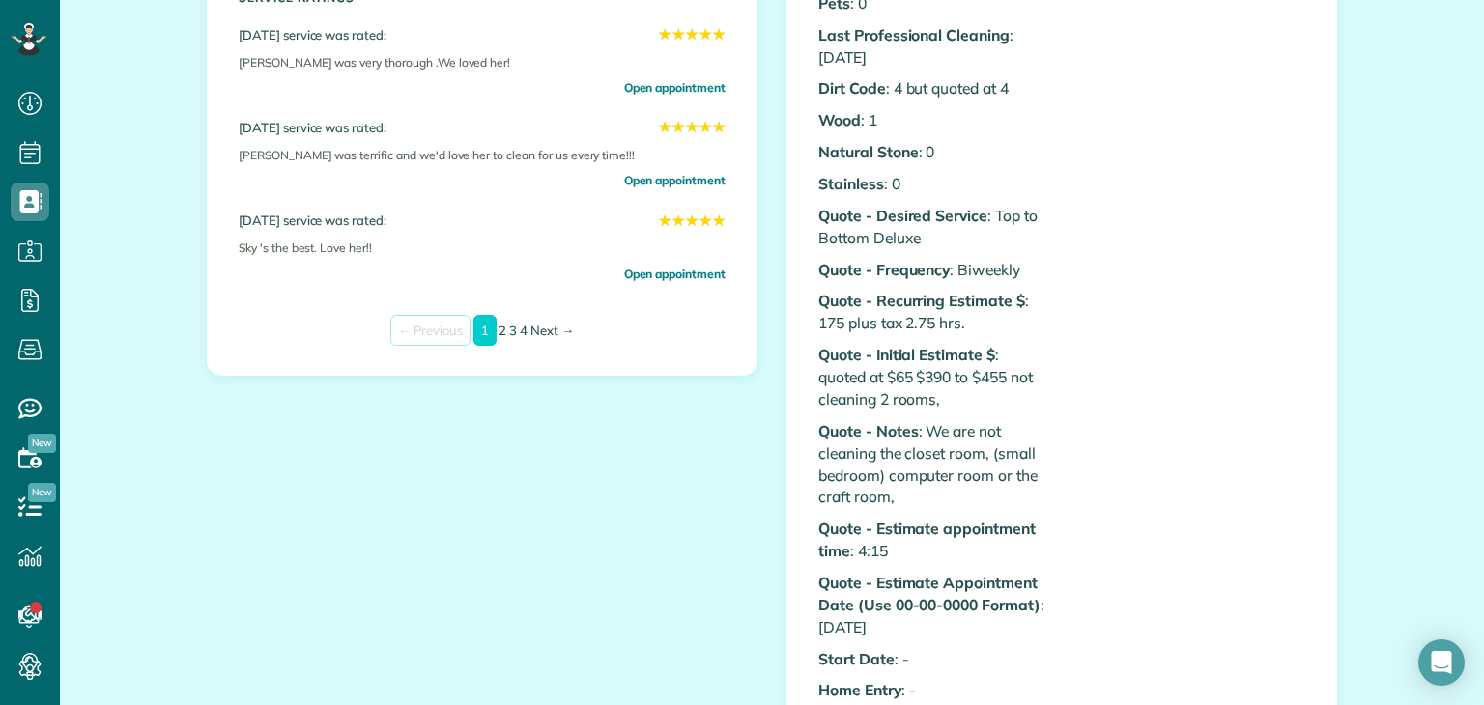
scroll to position [568, 0]
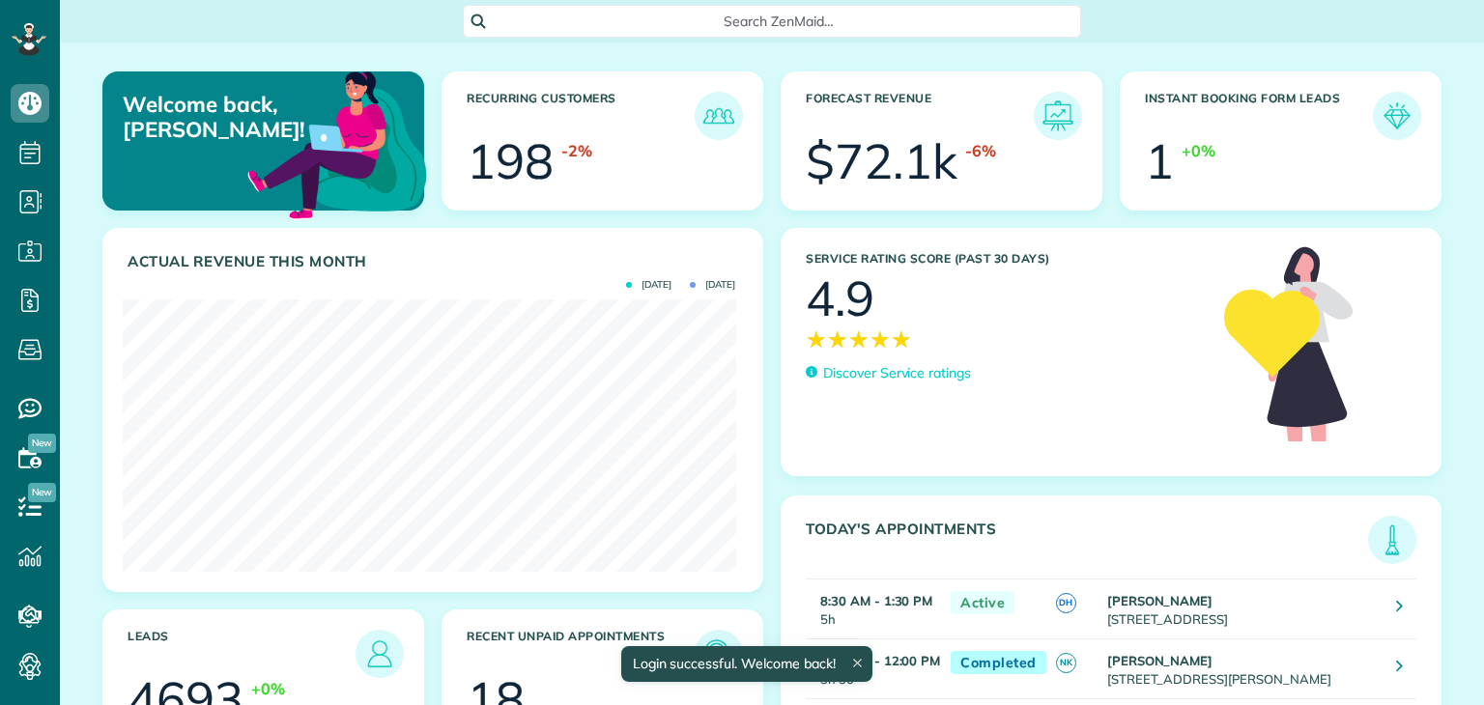
scroll to position [272, 613]
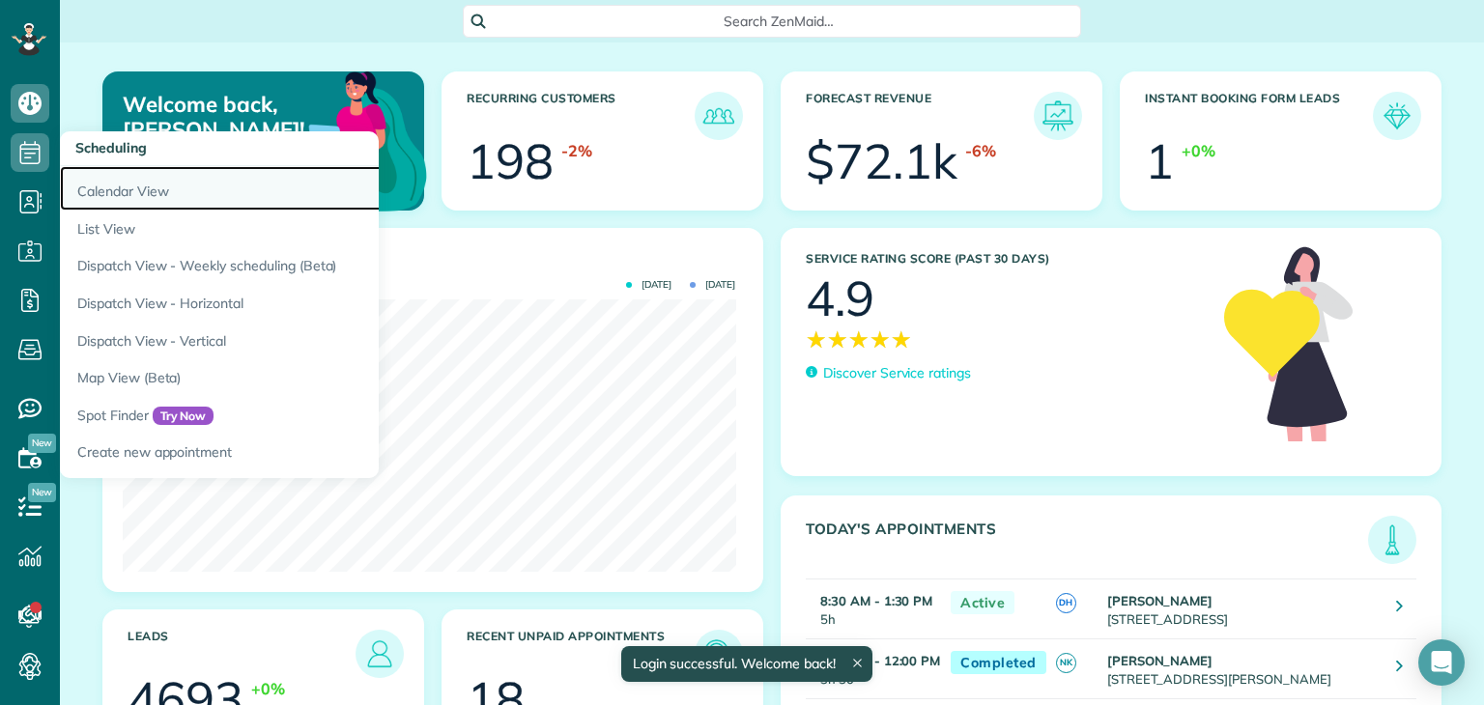
click at [122, 188] on link "Calendar View" at bounding box center [301, 188] width 483 height 44
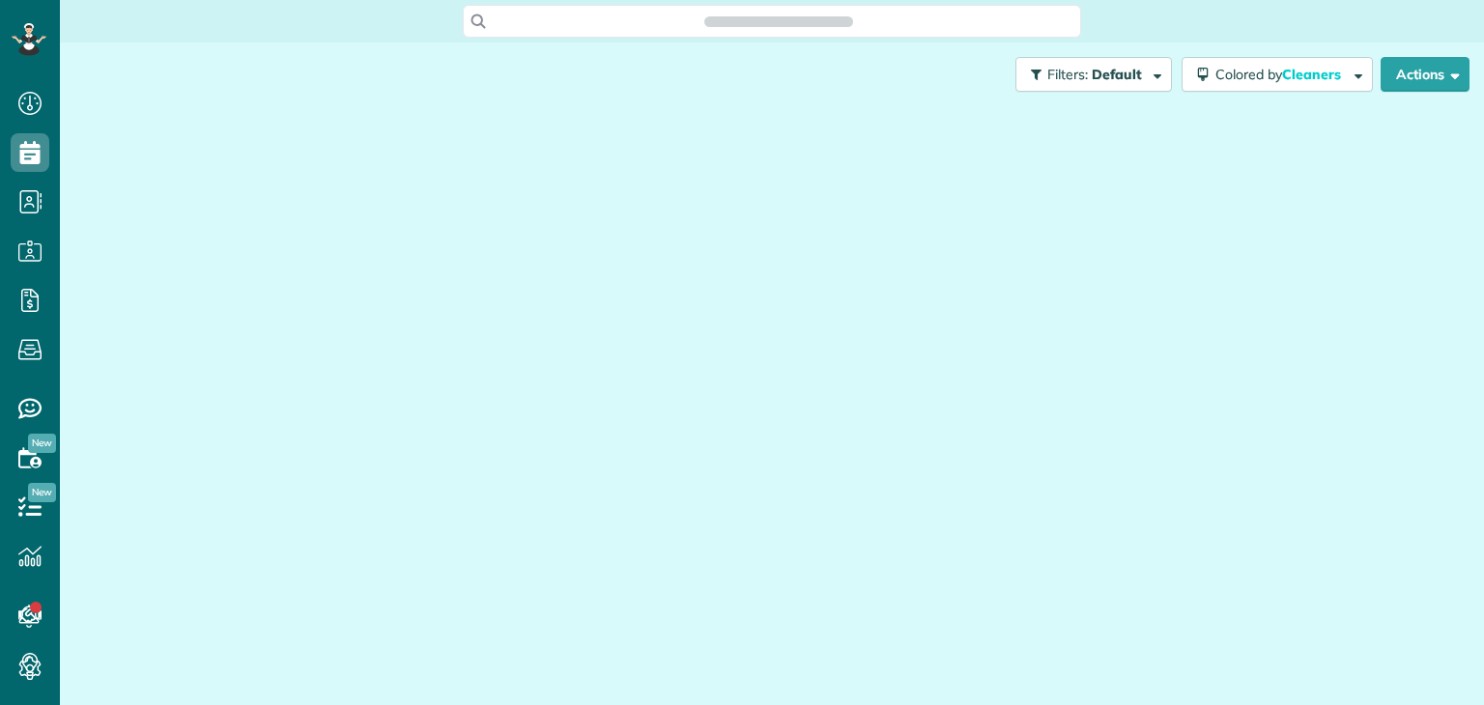
scroll to position [9, 9]
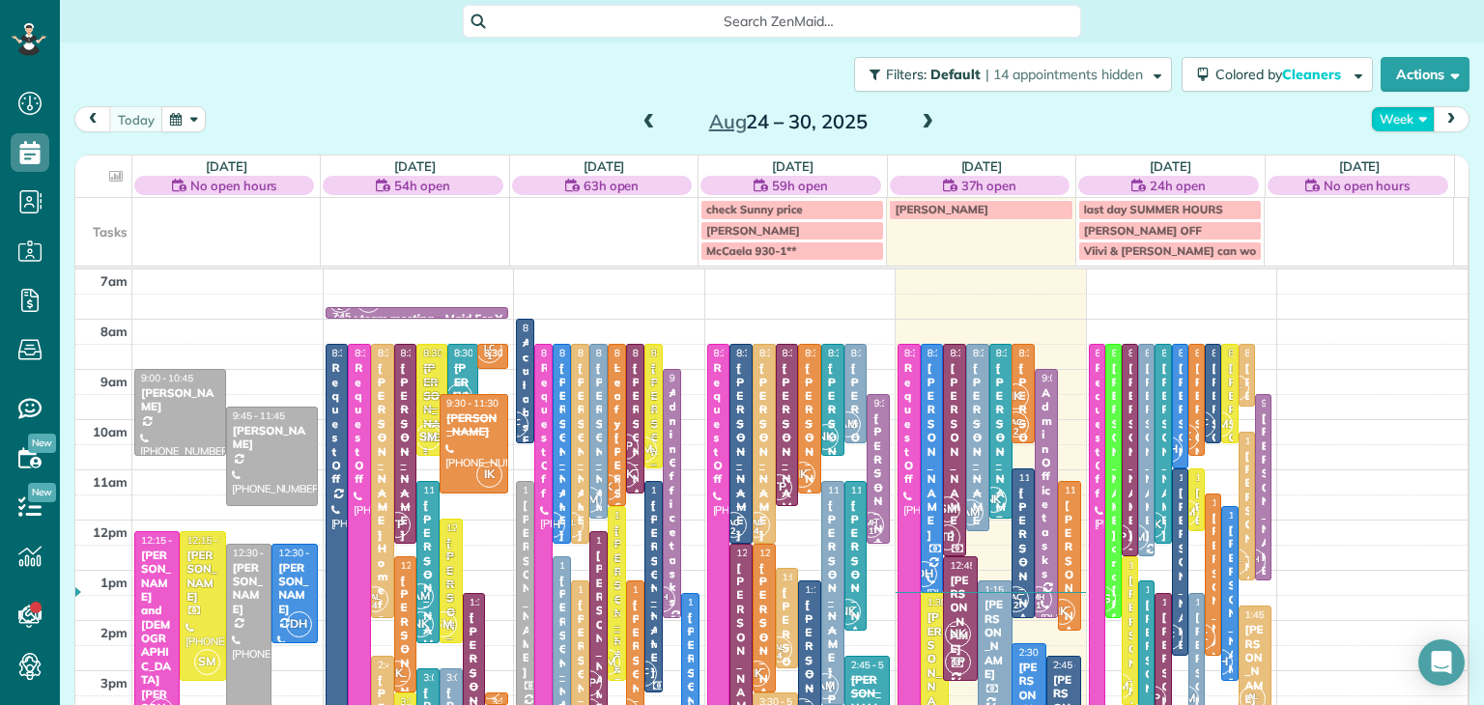
click at [1375, 110] on button "Week" at bounding box center [1403, 119] width 64 height 26
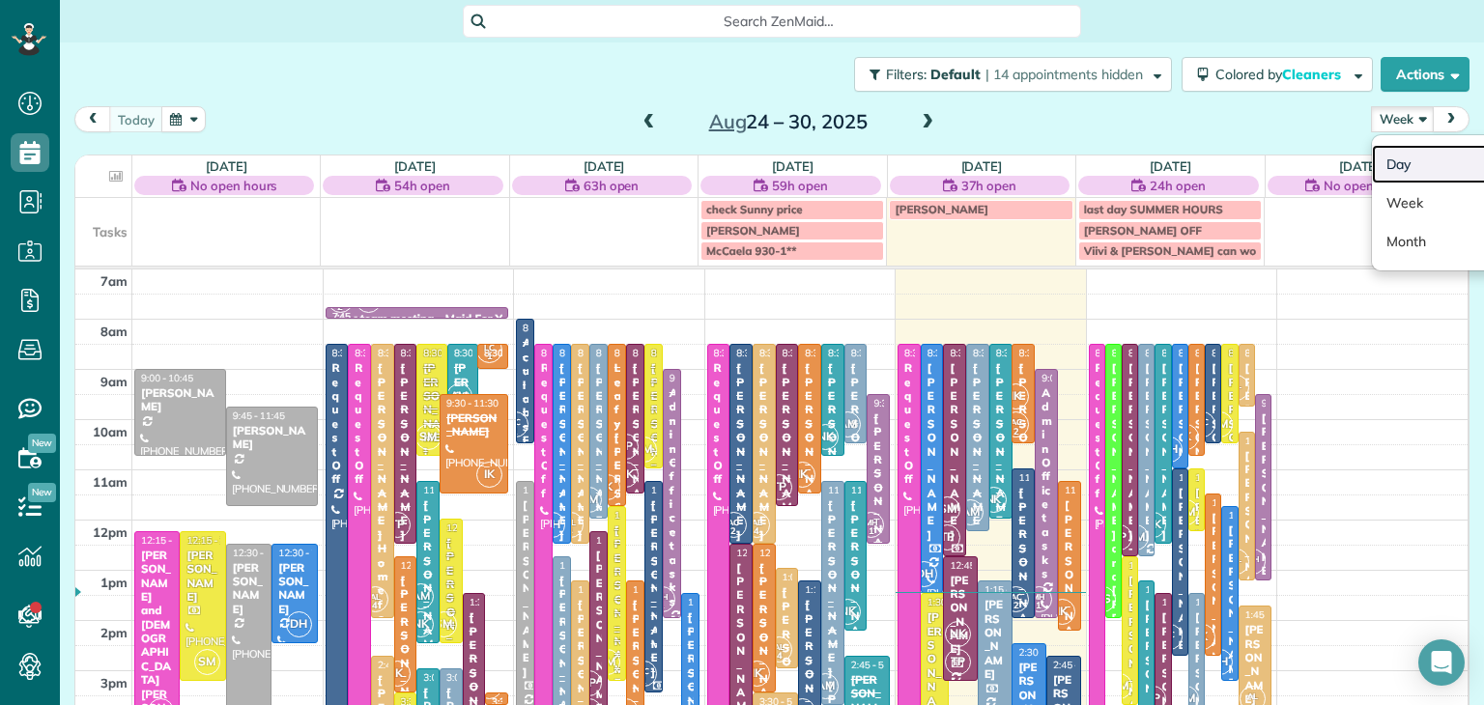
click at [1397, 166] on link "Day" at bounding box center [1448, 164] width 153 height 39
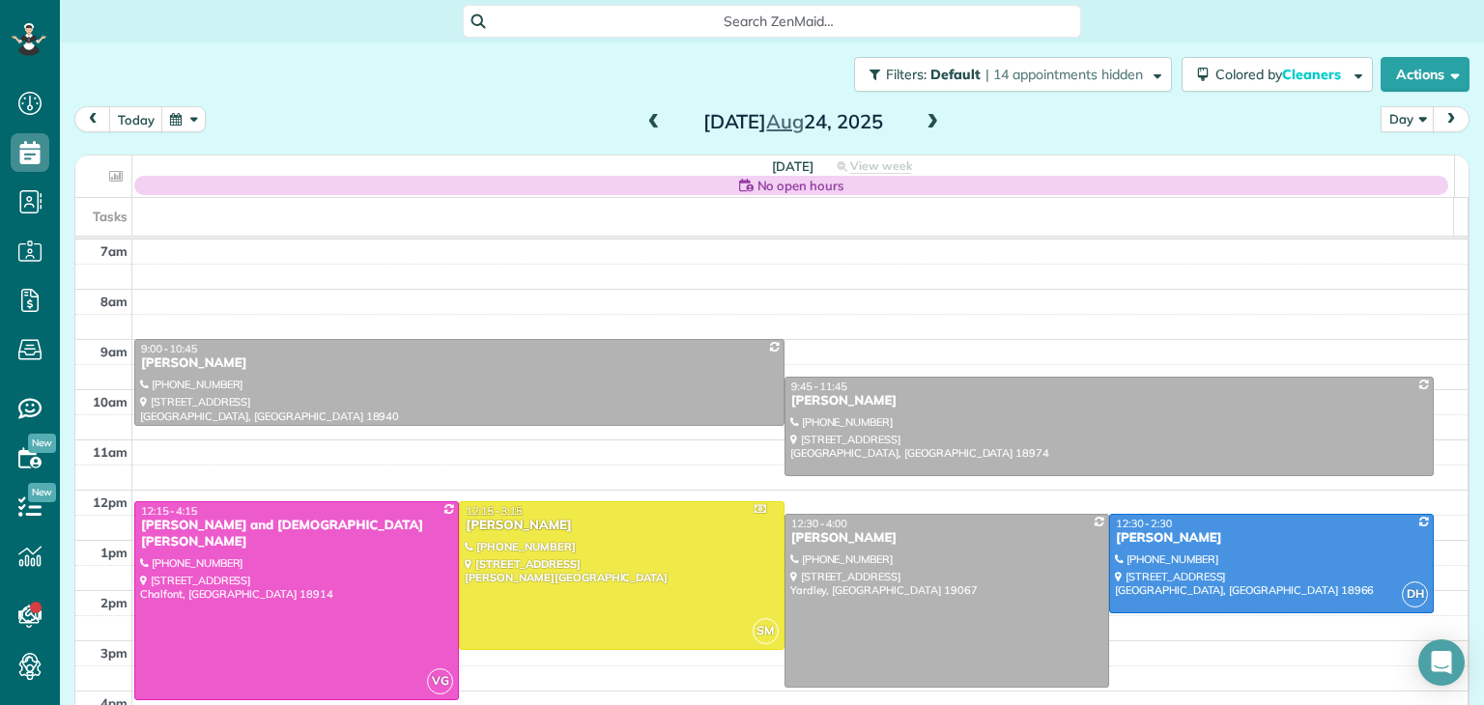
click at [932, 123] on span at bounding box center [932, 122] width 21 height 17
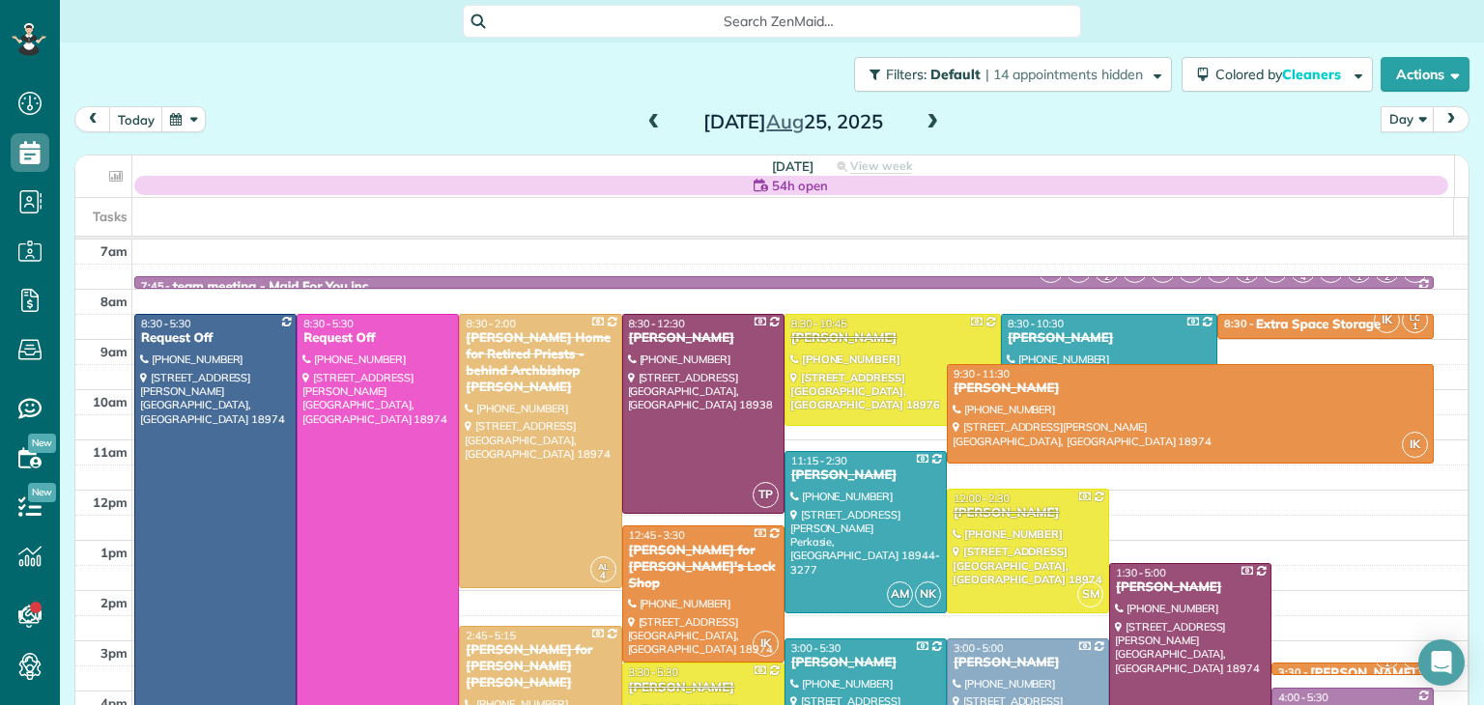
click at [932, 123] on span at bounding box center [932, 122] width 21 height 17
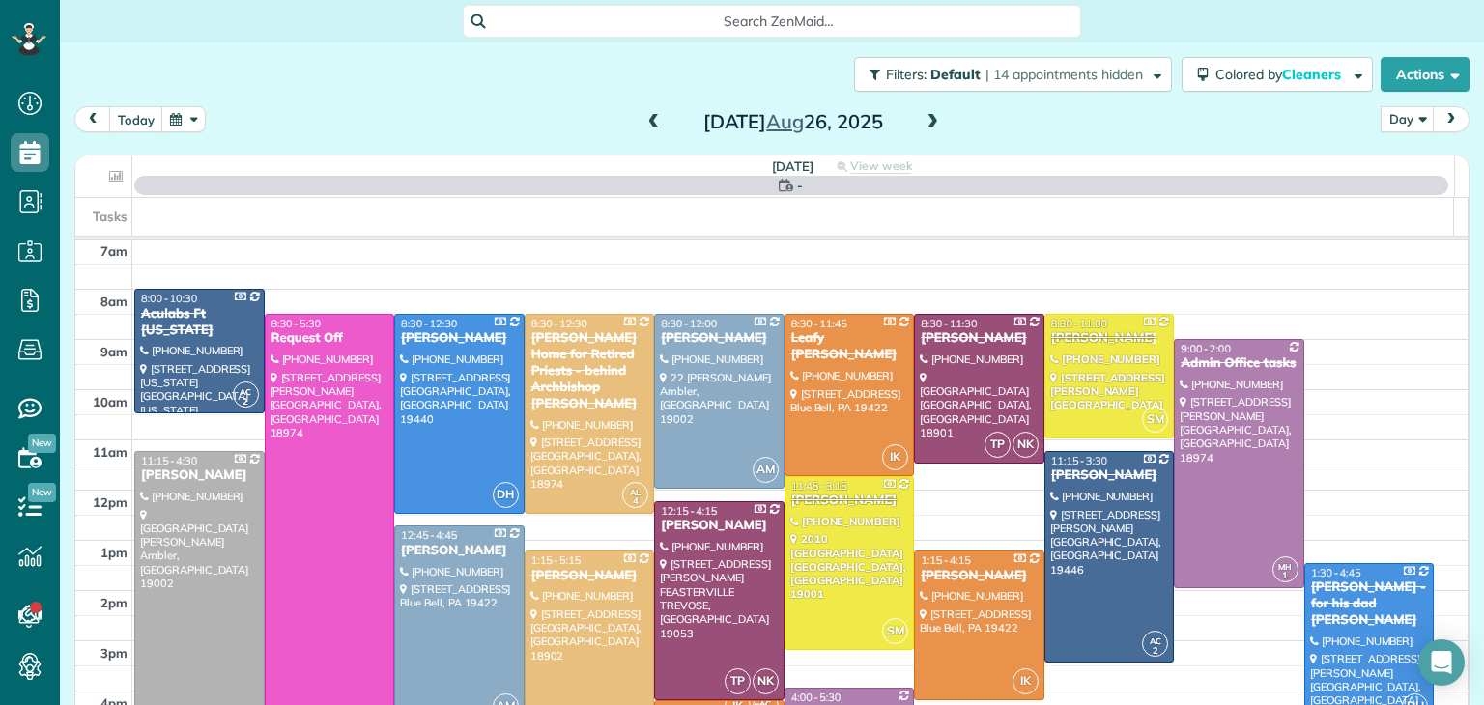
click at [932, 123] on span at bounding box center [932, 122] width 21 height 17
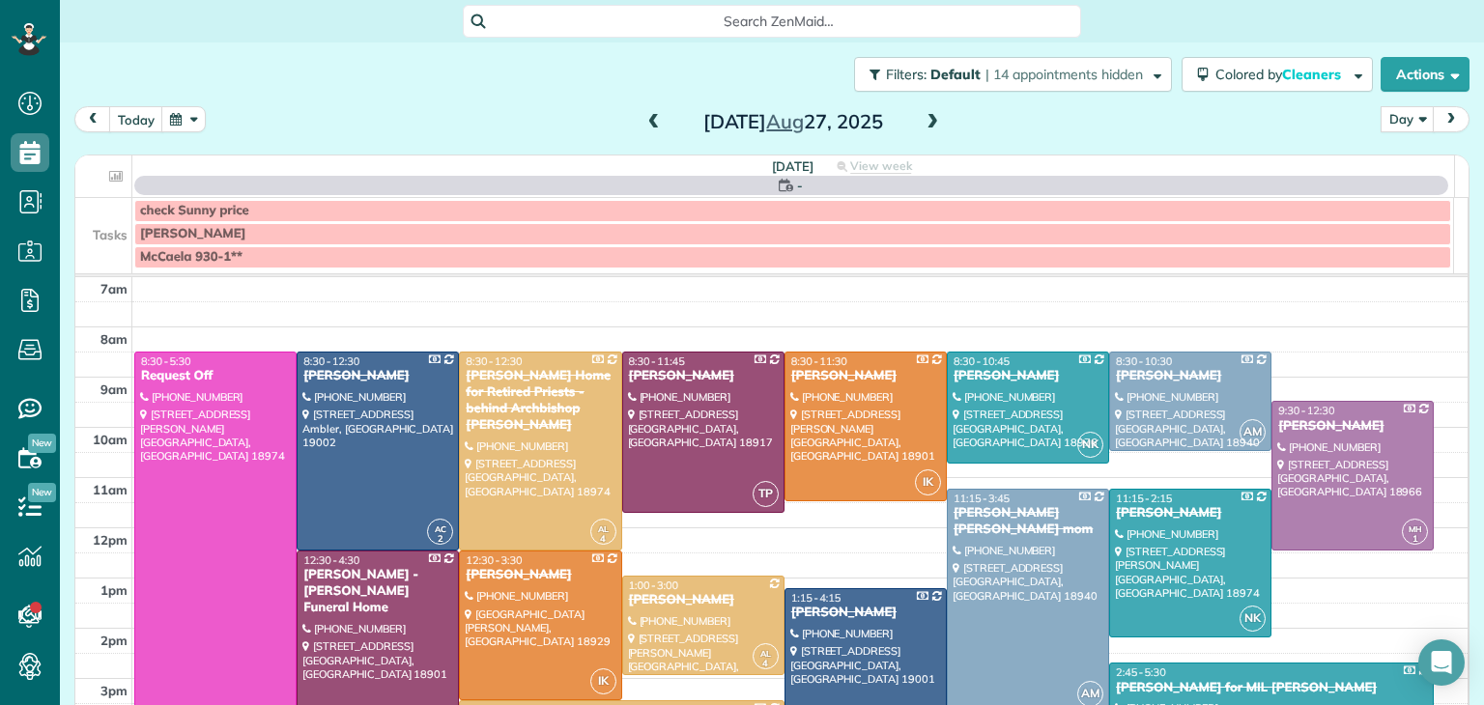
click at [932, 123] on span at bounding box center [932, 122] width 21 height 17
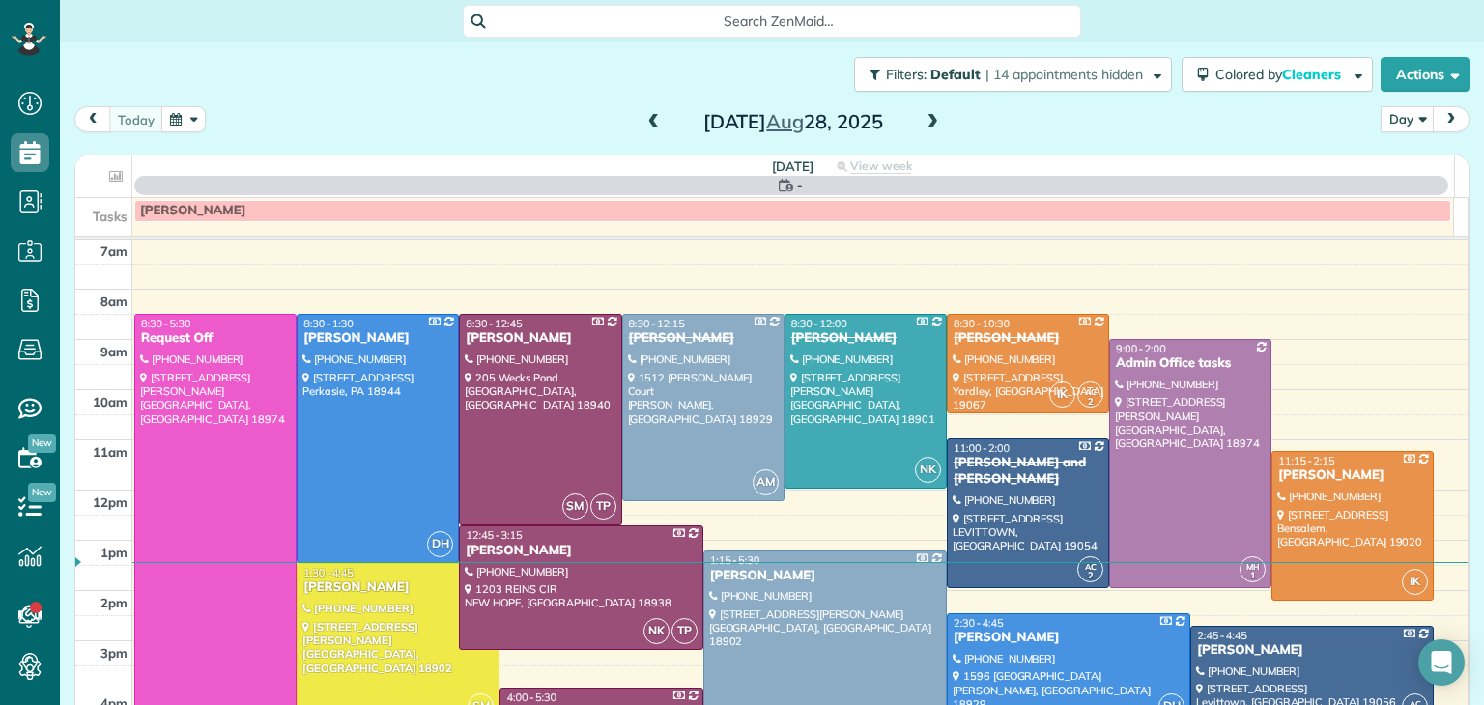
click at [932, 123] on span at bounding box center [932, 122] width 21 height 17
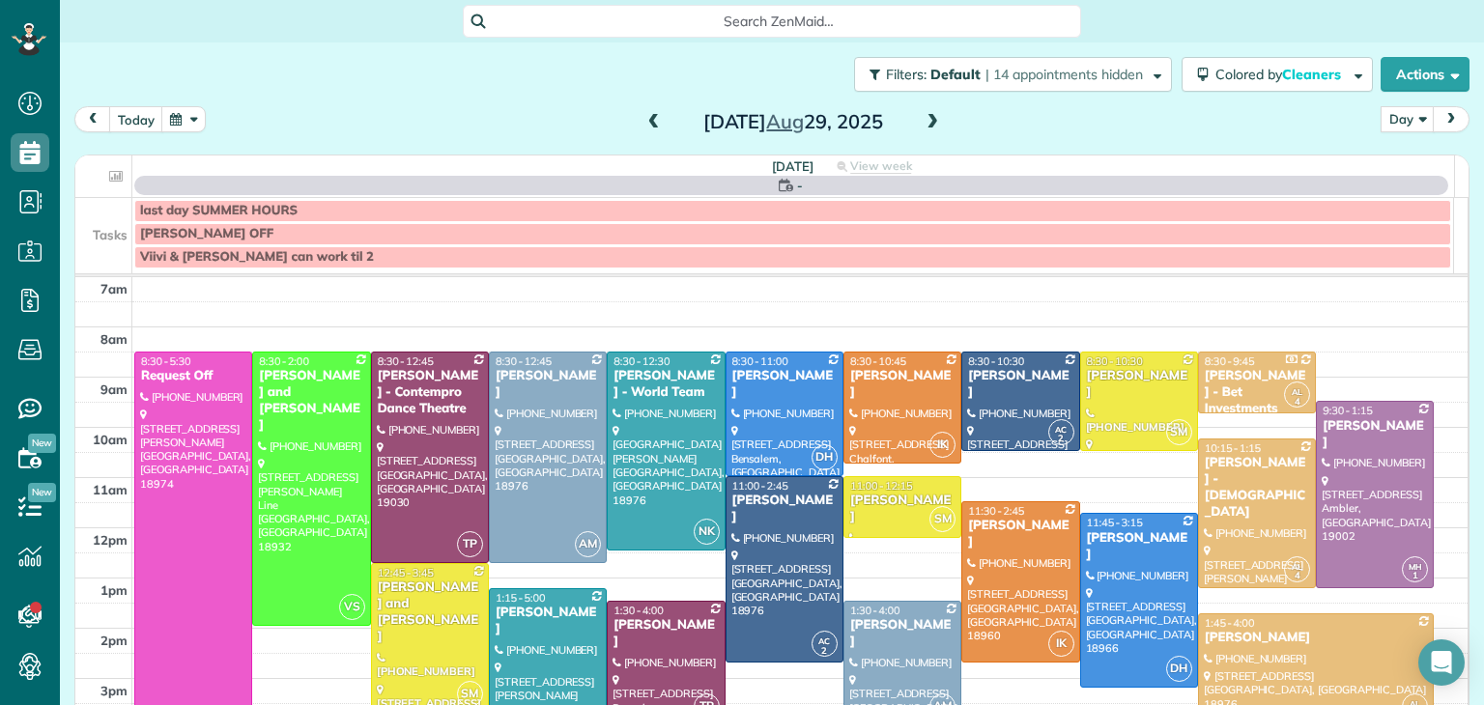
click at [932, 123] on span at bounding box center [932, 122] width 21 height 17
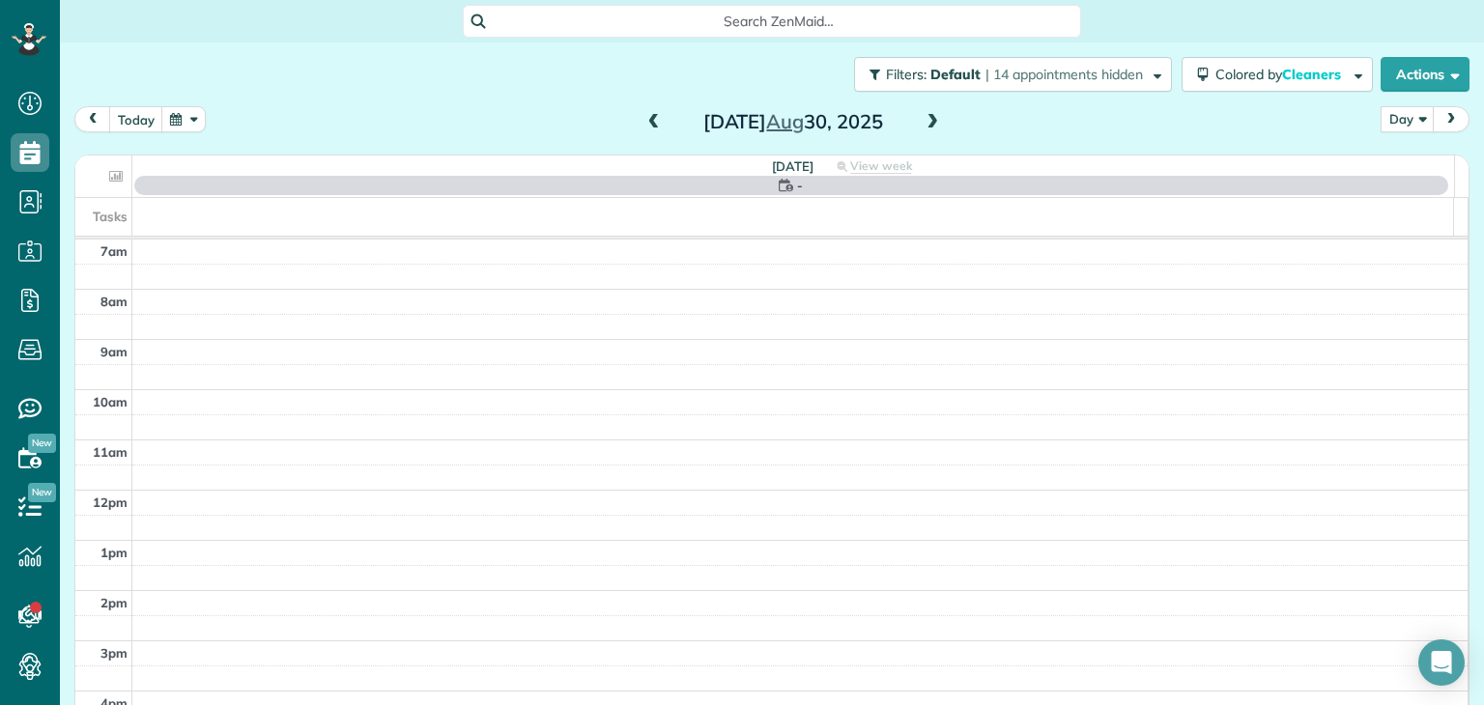
click at [932, 123] on span at bounding box center [932, 122] width 21 height 17
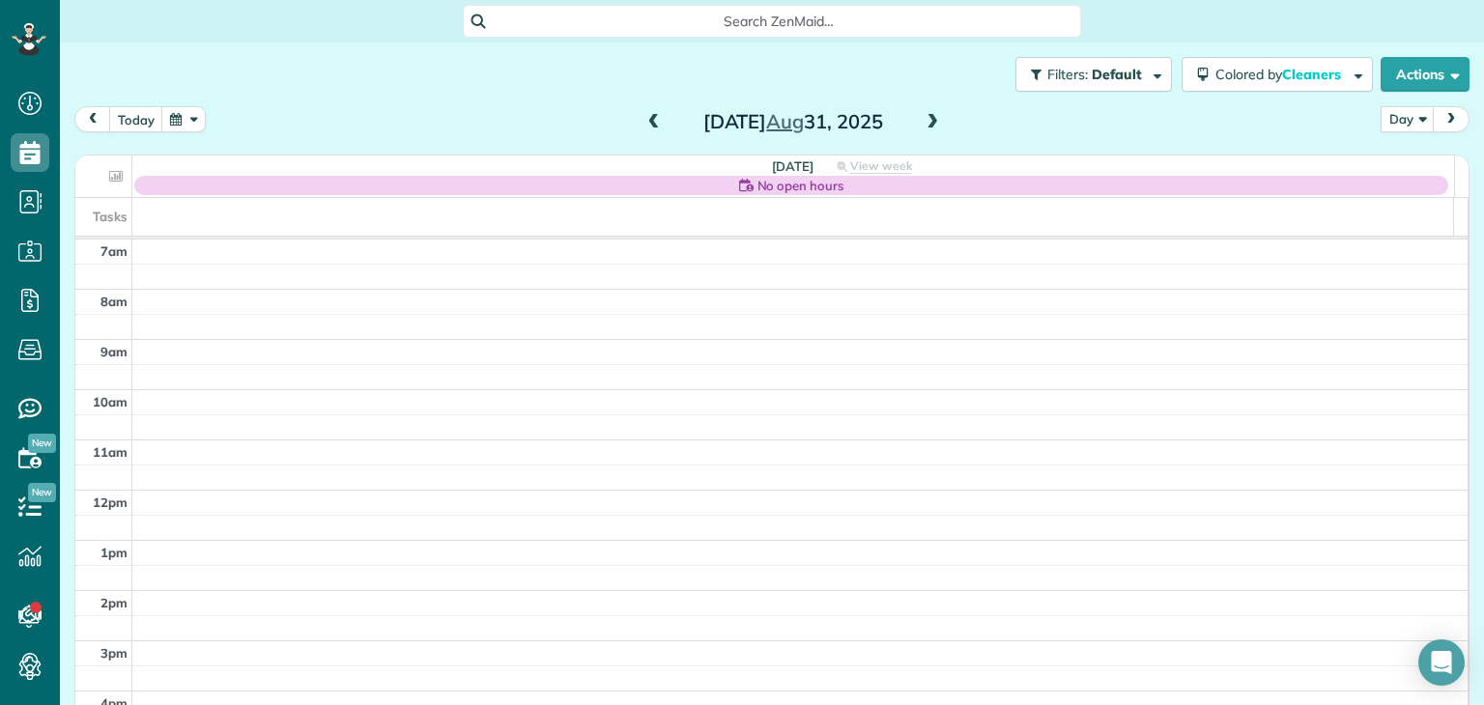
click at [932, 123] on span at bounding box center [932, 122] width 21 height 17
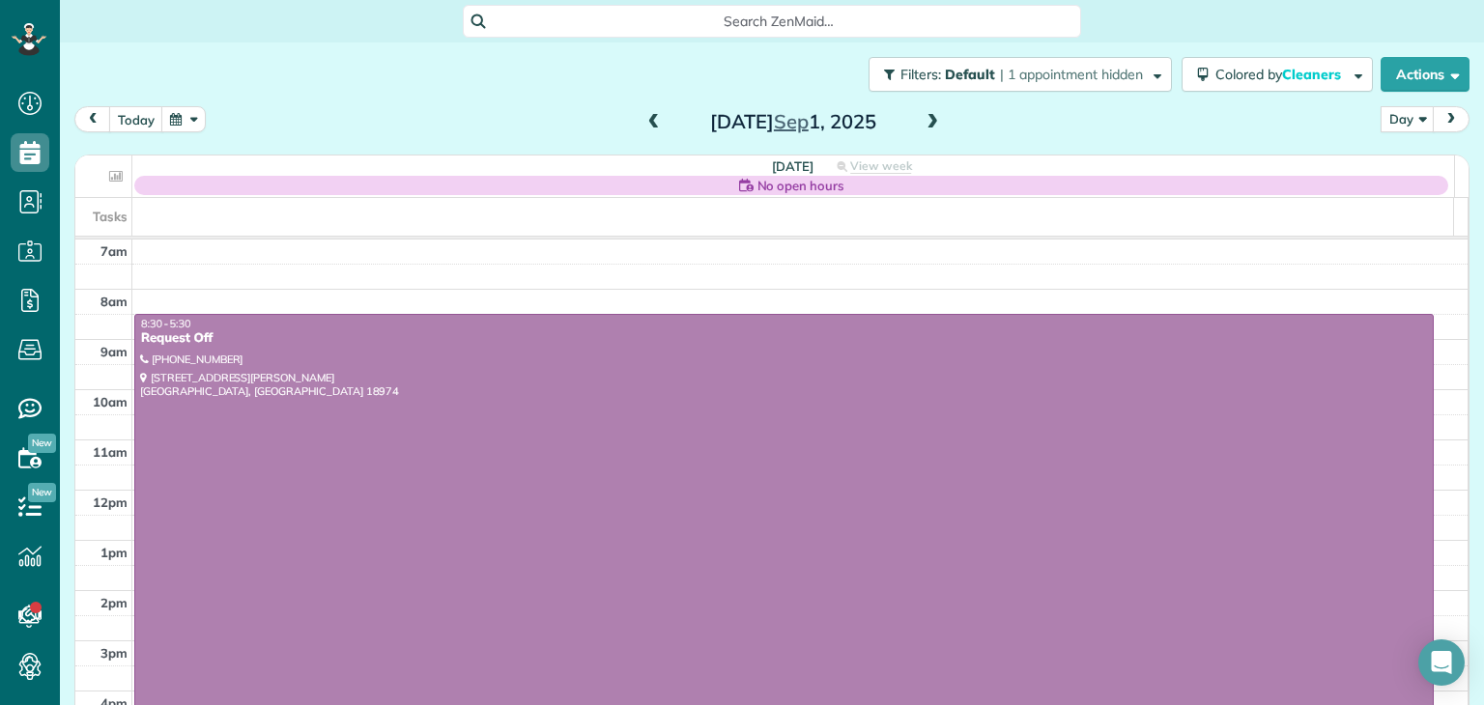
click at [932, 123] on span at bounding box center [932, 122] width 21 height 17
